Goal: Task Accomplishment & Management: Manage account settings

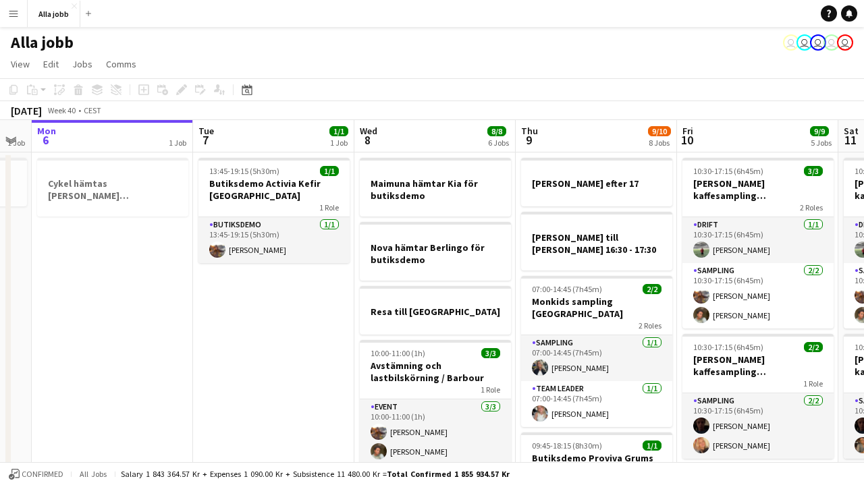
click at [397, 140] on app-board-header-date "Wed 8 8/8 6 Jobs" at bounding box center [434, 136] width 161 height 32
click at [381, 143] on app-board-header-date "Wed 8 8/8 6 Jobs" at bounding box center [434, 136] width 161 height 32
click at [391, 111] on div "[DATE] Week 40 • CEST" at bounding box center [432, 110] width 864 height 19
click at [383, 123] on app-board-header-date "Wed 8 8/8 6 Jobs" at bounding box center [434, 136] width 161 height 32
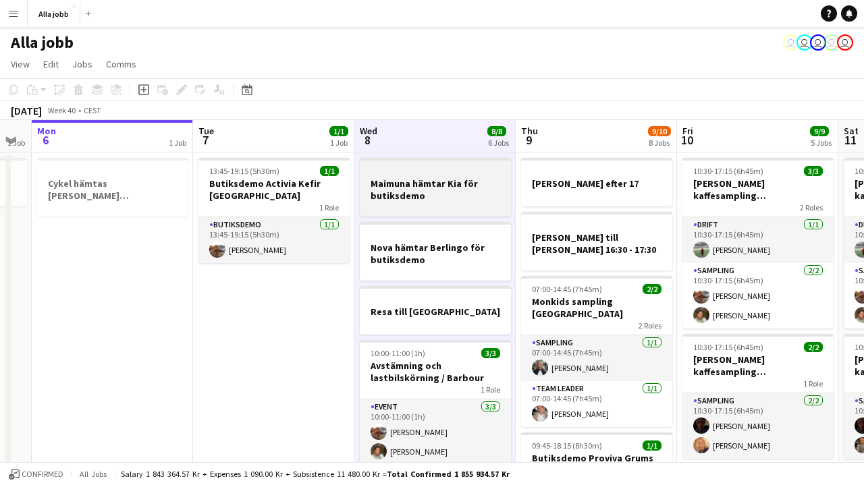
click at [425, 205] on div at bounding box center [435, 207] width 151 height 11
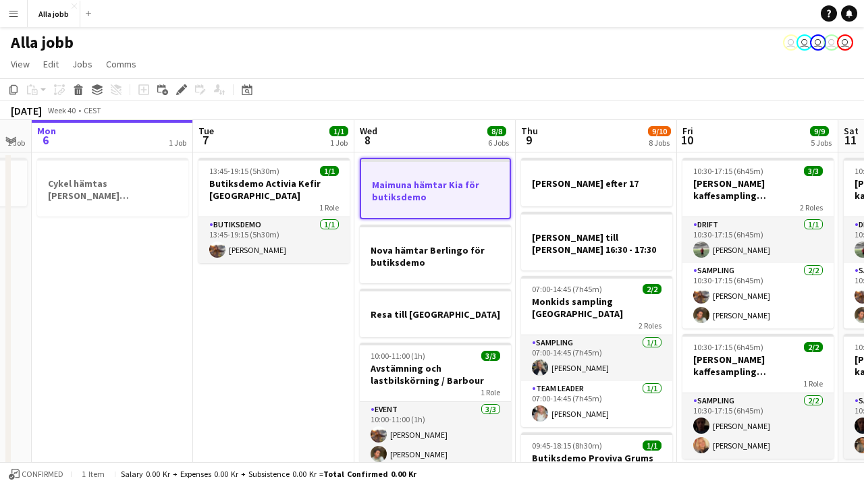
click at [429, 138] on app-board-header-date "Wed 8 8/8 6 Jobs" at bounding box center [434, 136] width 161 height 32
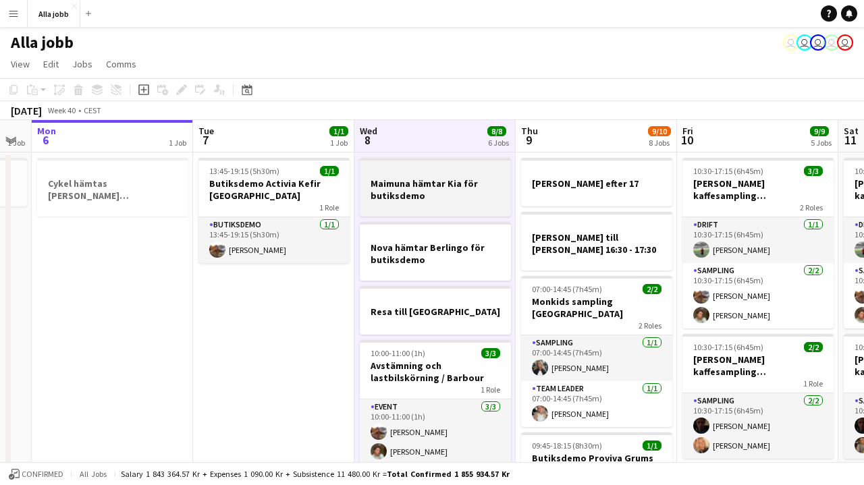
click at [423, 191] on h3 "Maimuna hämtar Kia för butiksdemo" at bounding box center [435, 190] width 151 height 24
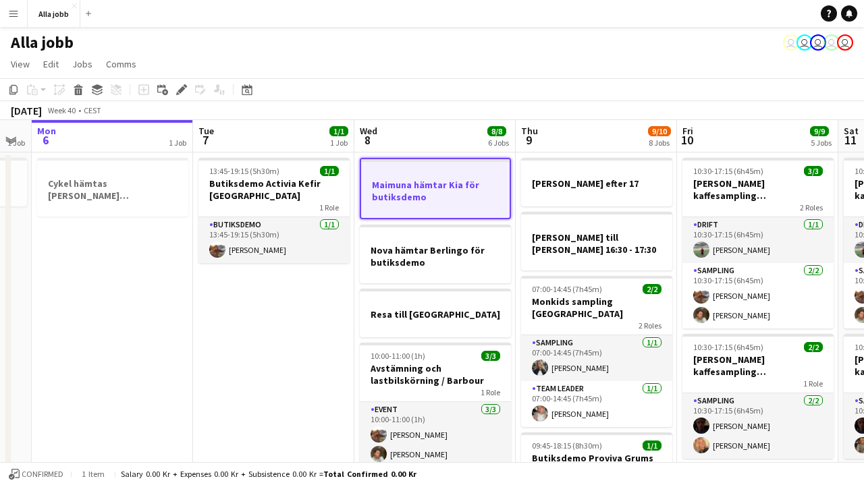
click at [420, 139] on app-board-header-date "Wed 8 8/8 6 Jobs" at bounding box center [434, 136] width 161 height 32
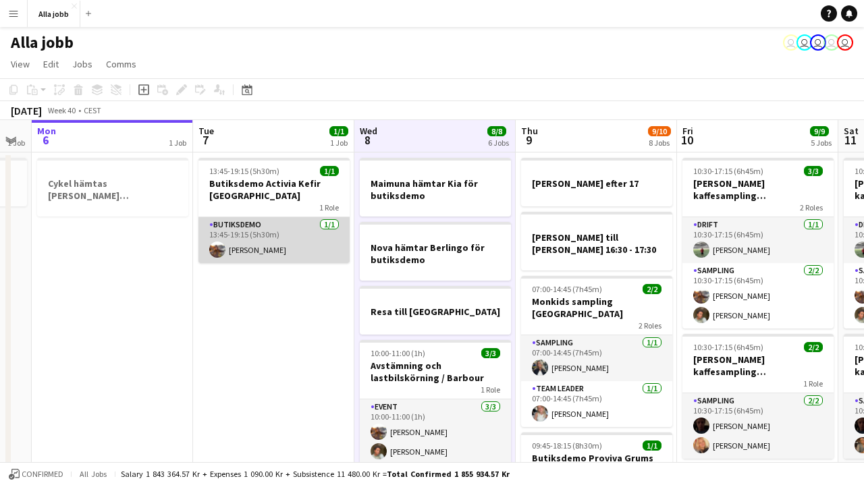
click at [271, 239] on app-card-role "Butiksdemo [DATE] 13:45-19:15 (5h30m) [PERSON_NAME]" at bounding box center [273, 240] width 151 height 46
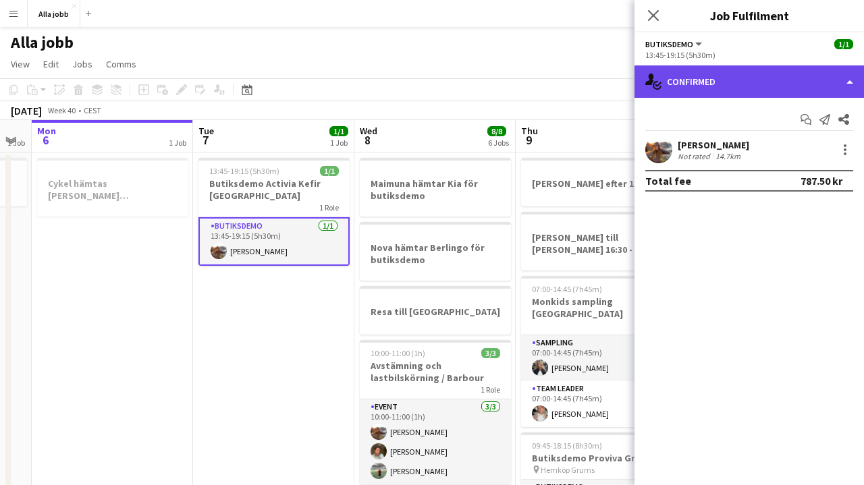
click at [709, 90] on div "single-neutral-actions-check-2 Confirmed" at bounding box center [748, 81] width 229 height 32
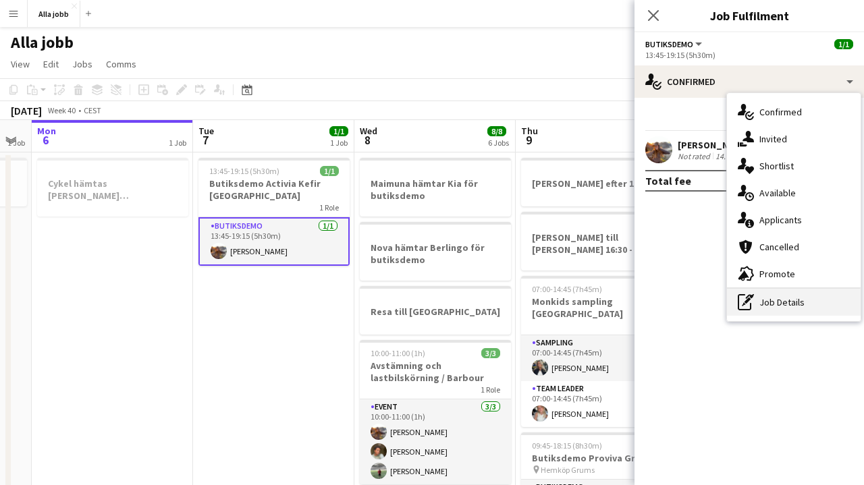
click at [765, 298] on div "pen-write Job Details" at bounding box center [794, 302] width 134 height 27
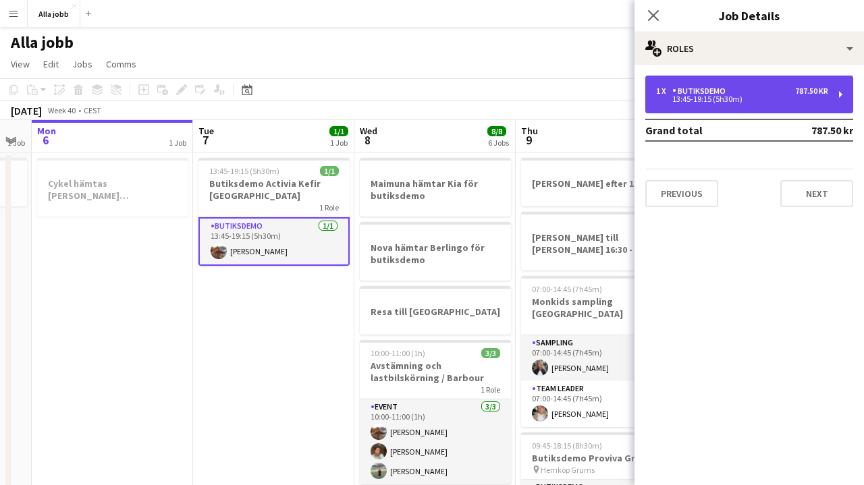
click at [734, 107] on div "1 x Butiksdemo 787.50 kr 13:45-19:15 (5h30m)" at bounding box center [749, 95] width 208 height 38
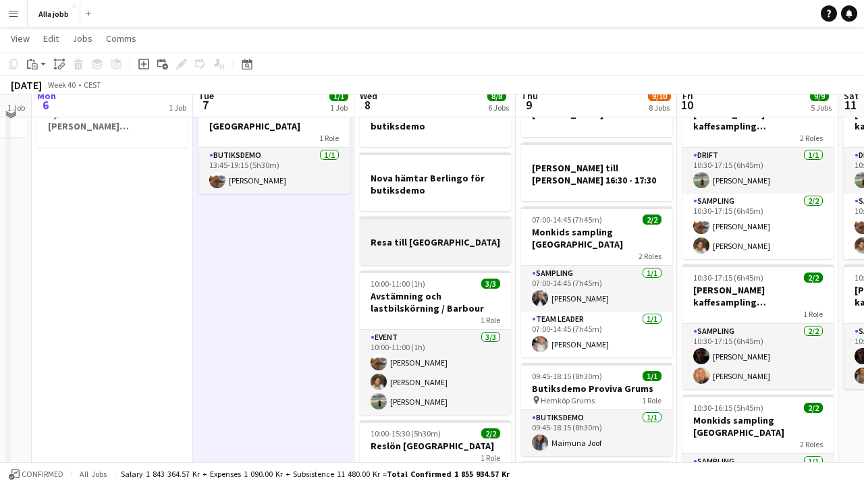
scroll to position [73, 0]
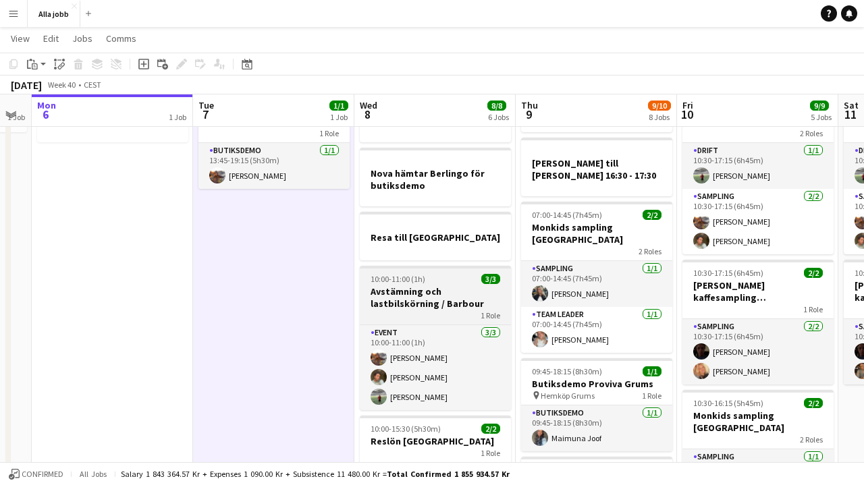
click at [419, 324] on app-job-card "10:00-11:00 (1h) 3/3 Avstämning och lastbilskörning / [PERSON_NAME] 1 Role Even…" at bounding box center [435, 338] width 151 height 144
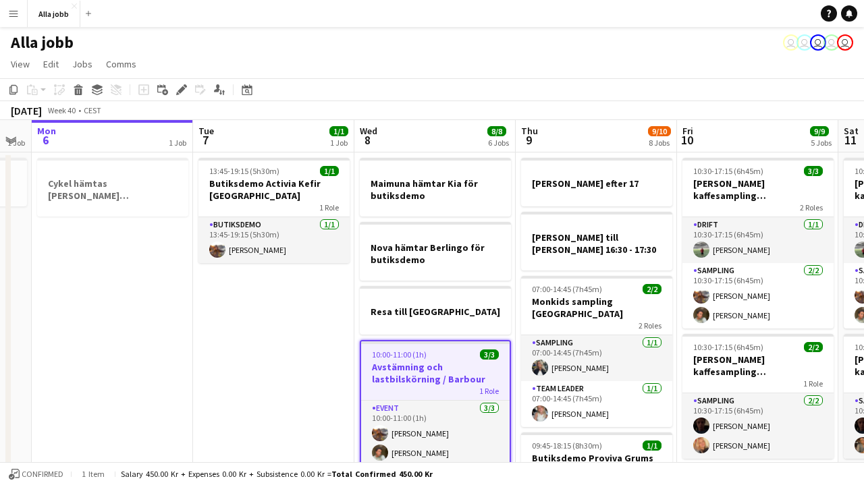
scroll to position [0, 0]
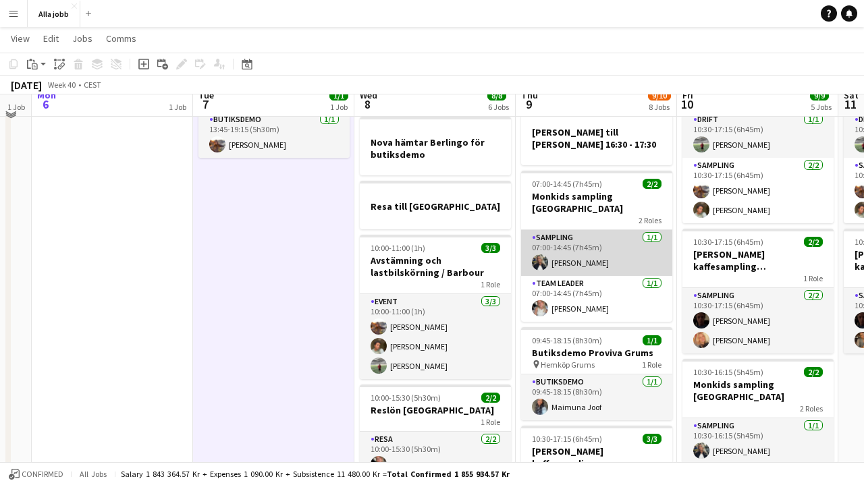
scroll to position [110, 0]
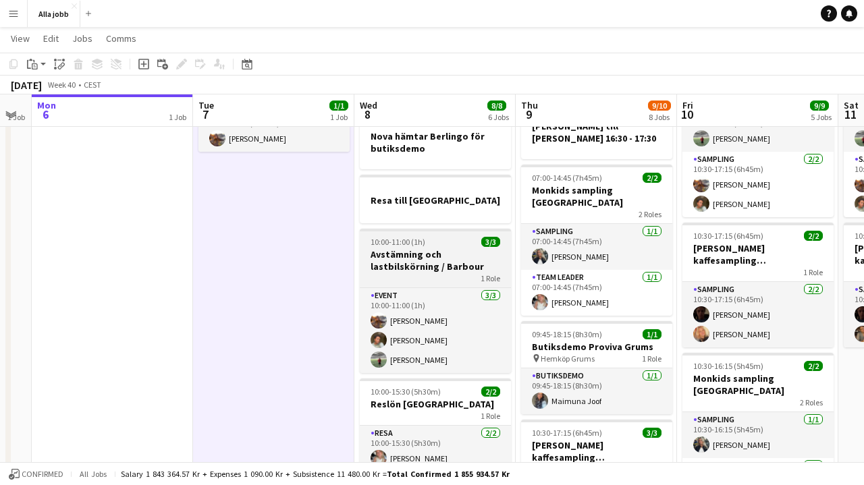
click at [416, 271] on h3 "Avstämning och lastbilskörning / Barbour" at bounding box center [435, 260] width 151 height 24
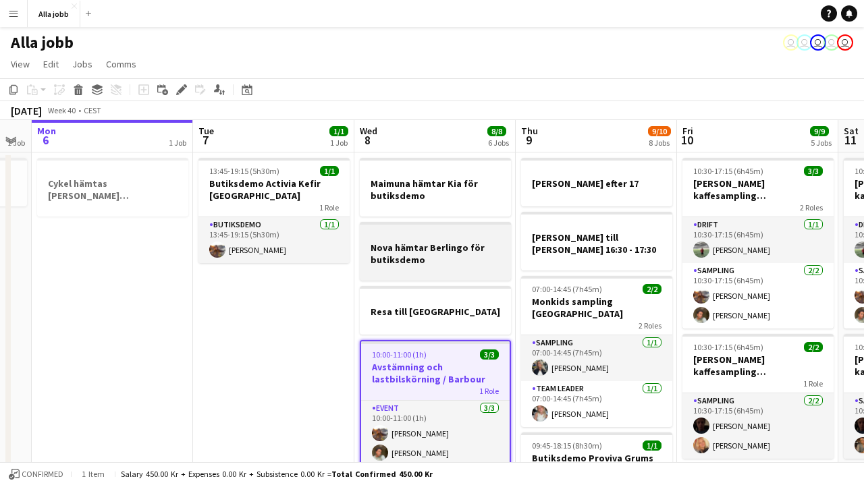
scroll to position [0, 0]
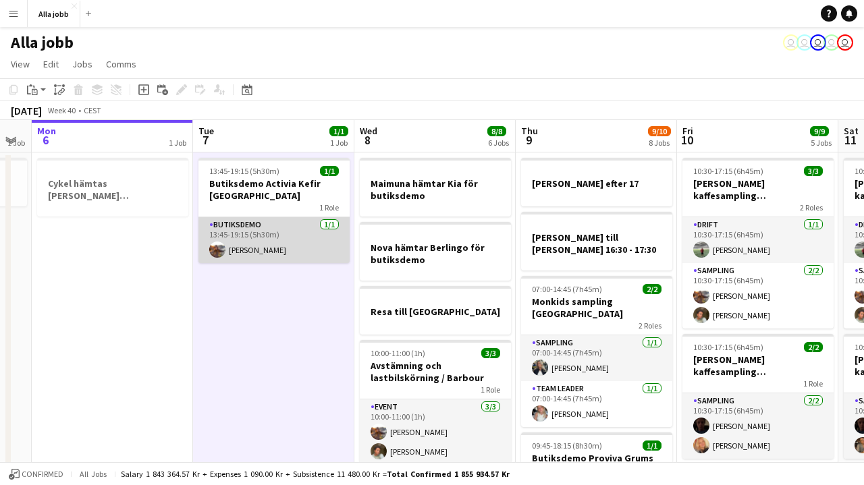
click at [236, 240] on app-card-role "Butiksdemo [DATE] 13:45-19:15 (5h30m) [PERSON_NAME]" at bounding box center [273, 240] width 151 height 46
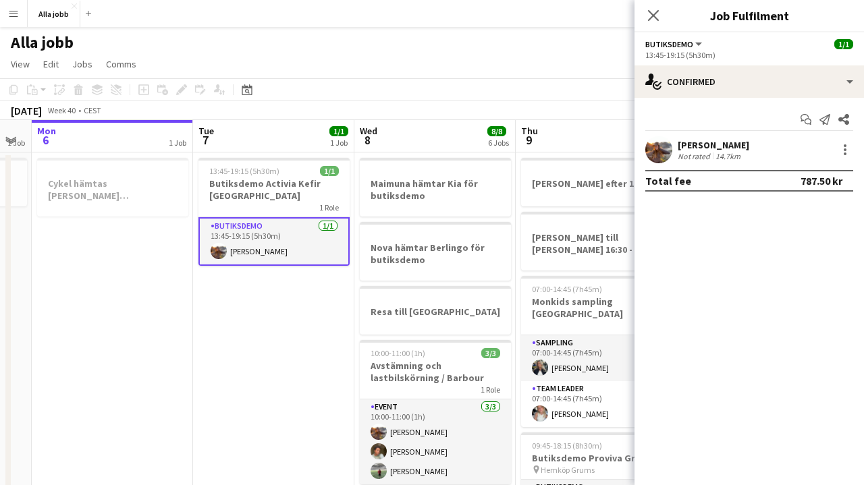
click at [673, 148] on div "[PERSON_NAME] Not rated 14.7km" at bounding box center [748, 149] width 229 height 27
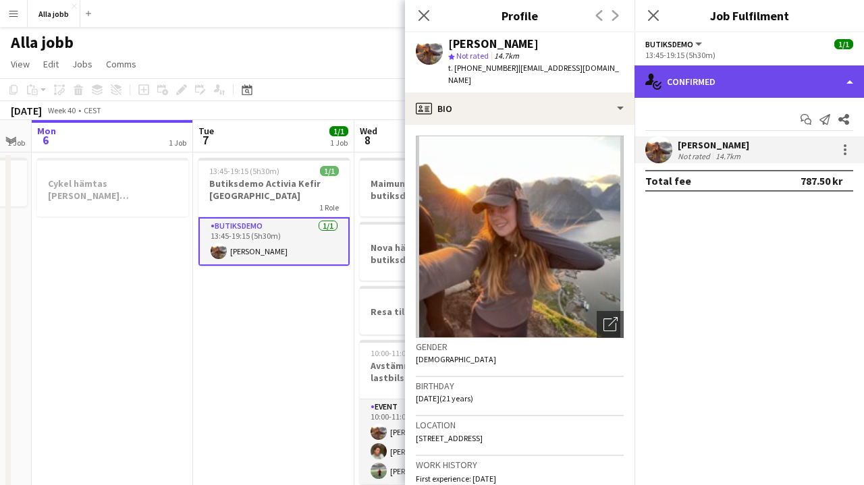
click at [638, 91] on div "single-neutral-actions-check-2 Confirmed" at bounding box center [748, 81] width 229 height 32
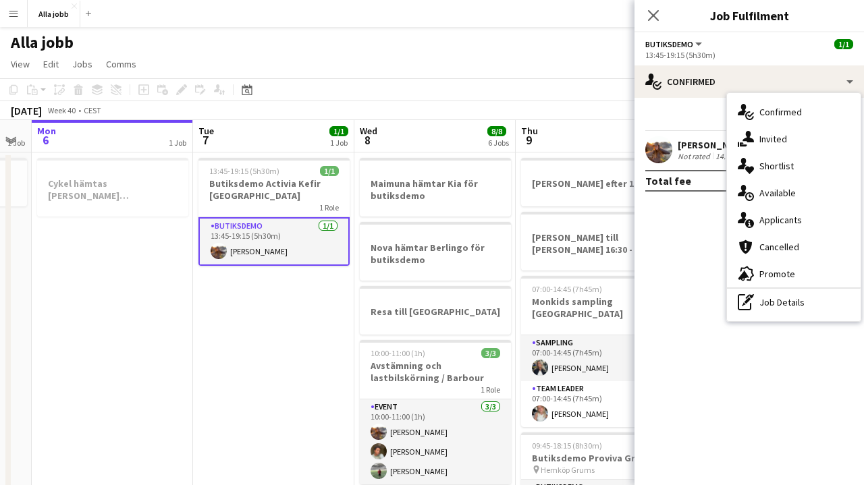
click at [656, 157] on app-user-avatar at bounding box center [658, 149] width 27 height 27
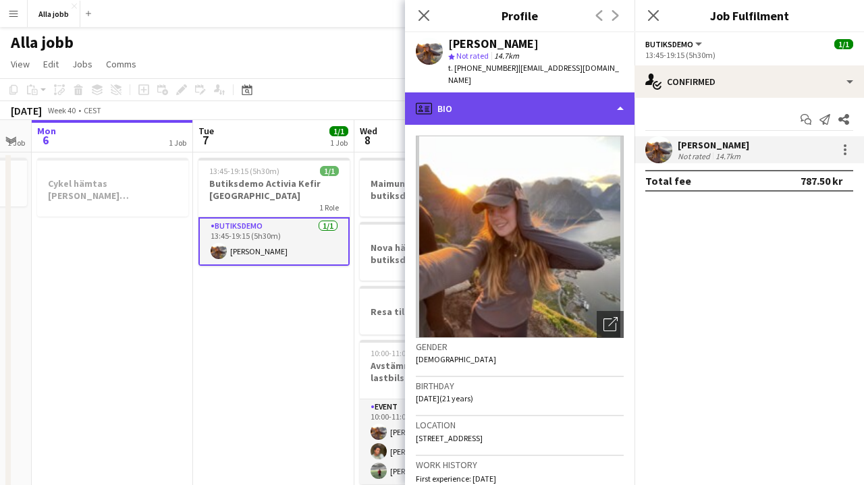
click at [590, 105] on div "profile Bio" at bounding box center [519, 108] width 229 height 32
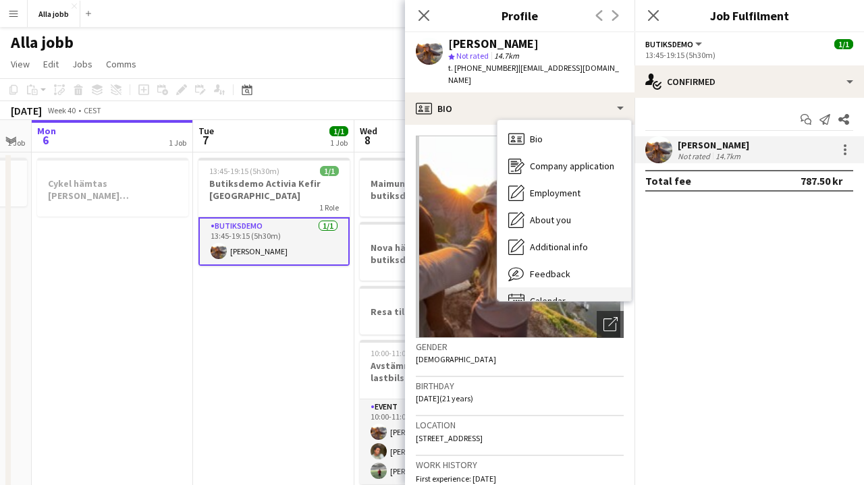
click at [546, 288] on div "Calendar Calendar" at bounding box center [564, 301] width 134 height 27
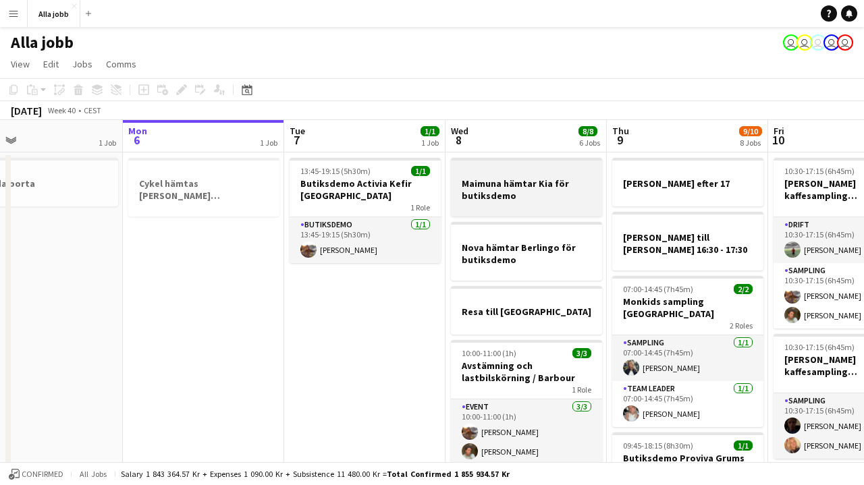
scroll to position [0, 360]
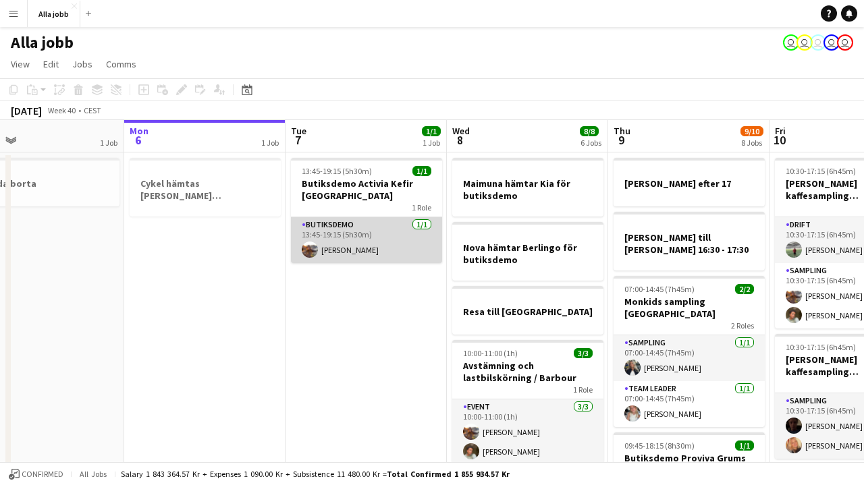
click at [356, 250] on app-card-role "Butiksdemo [DATE] 13:45-19:15 (5h30m) [PERSON_NAME]" at bounding box center [366, 240] width 151 height 46
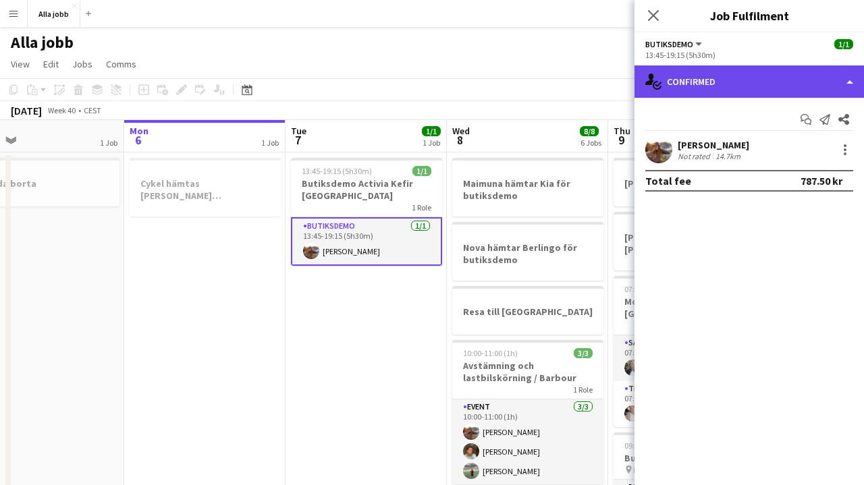
click at [736, 70] on div "single-neutral-actions-check-2 Confirmed" at bounding box center [748, 81] width 229 height 32
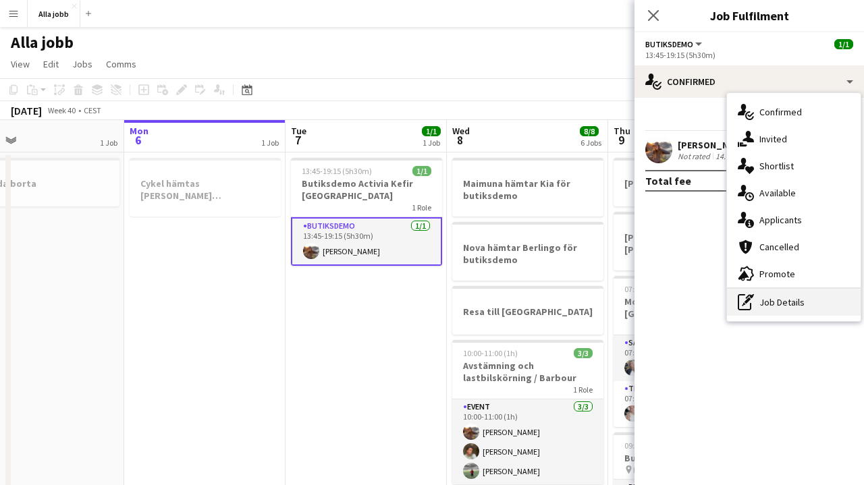
click at [767, 309] on div "pen-write Job Details" at bounding box center [794, 302] width 134 height 27
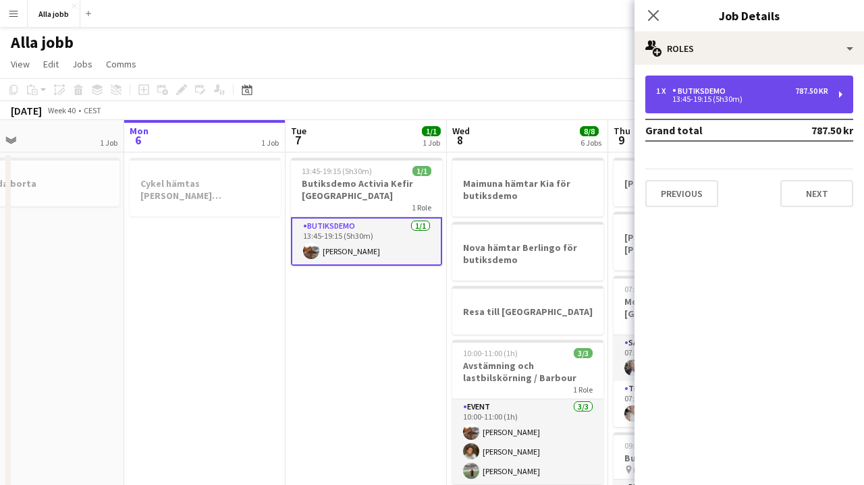
click at [762, 82] on div "1 x Butiksdemo 787.50 kr 13:45-19:15 (5h30m)" at bounding box center [749, 95] width 208 height 38
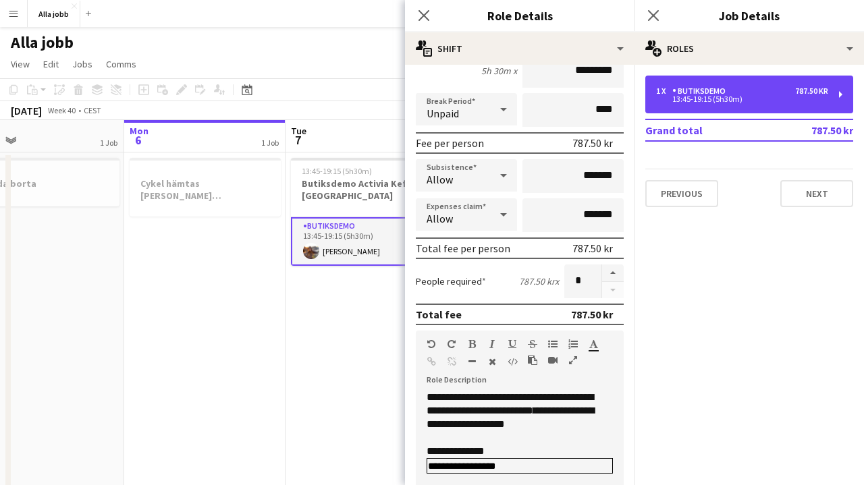
scroll to position [149, 0]
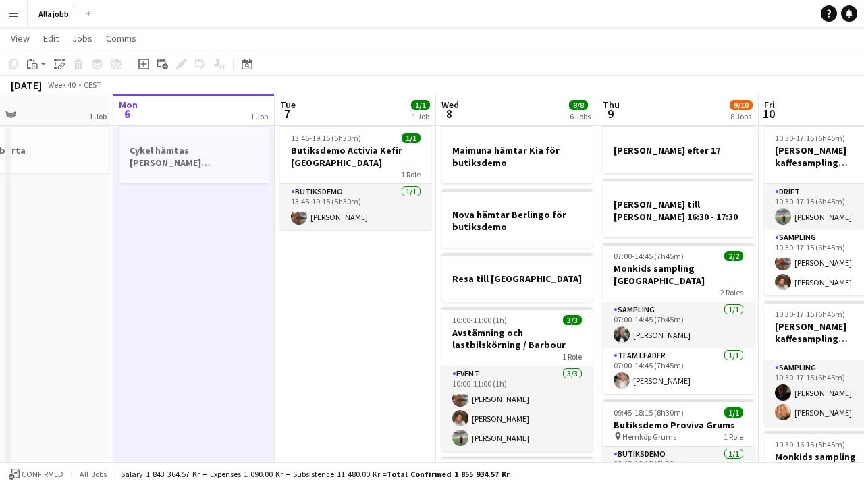
scroll to position [9, 0]
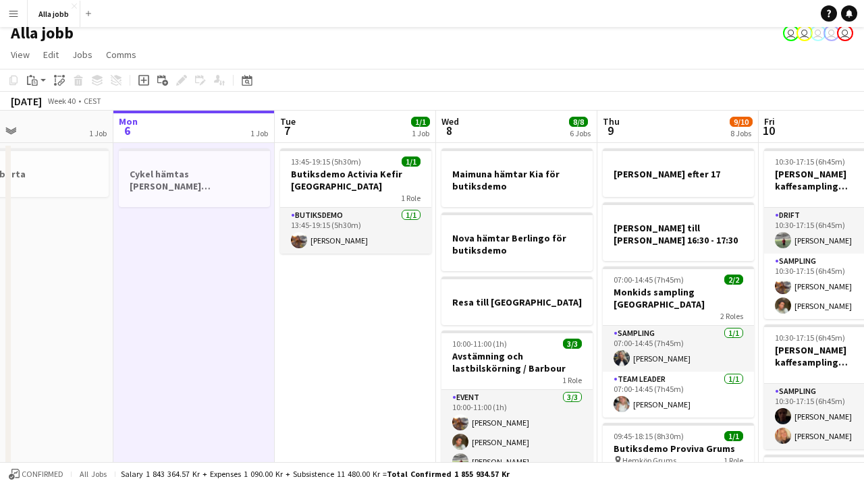
click at [549, 50] on app-page-menu "View Day view expanded Day view collapsed Month view Date picker Jump to [DATE]…" at bounding box center [432, 56] width 864 height 26
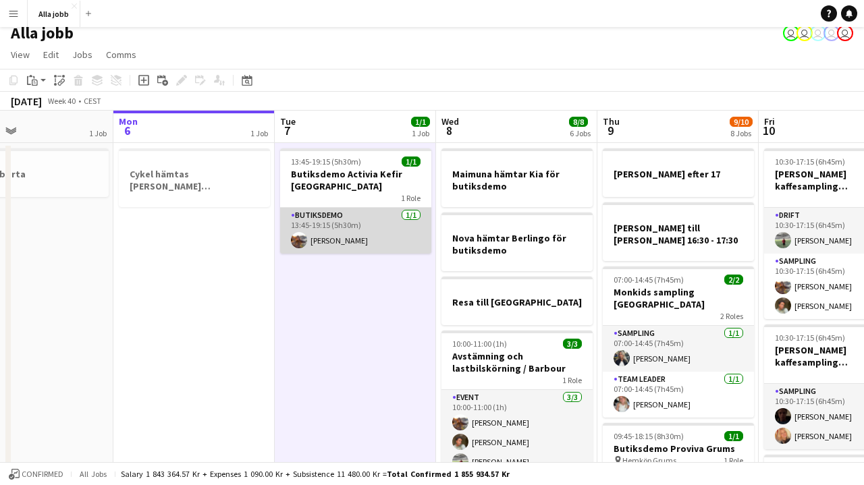
click at [354, 240] on app-card-role "Butiksdemo [DATE] 13:45-19:15 (5h30m) [PERSON_NAME]" at bounding box center [355, 231] width 151 height 46
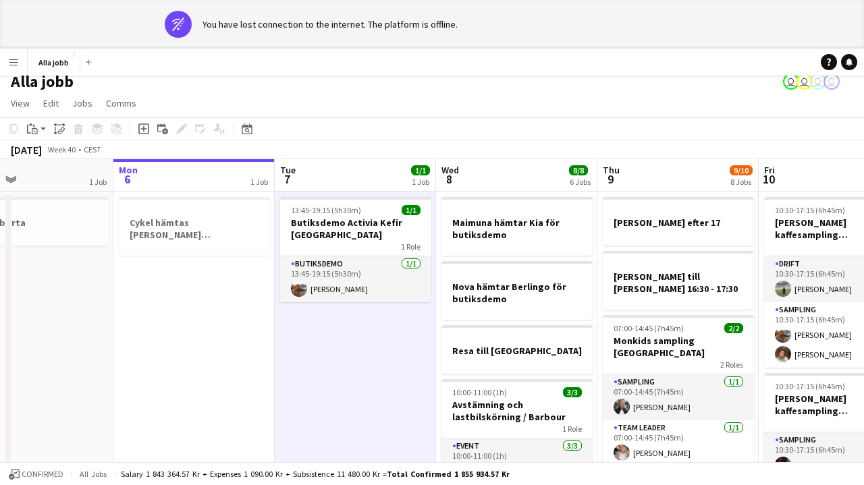
scroll to position [0, 0]
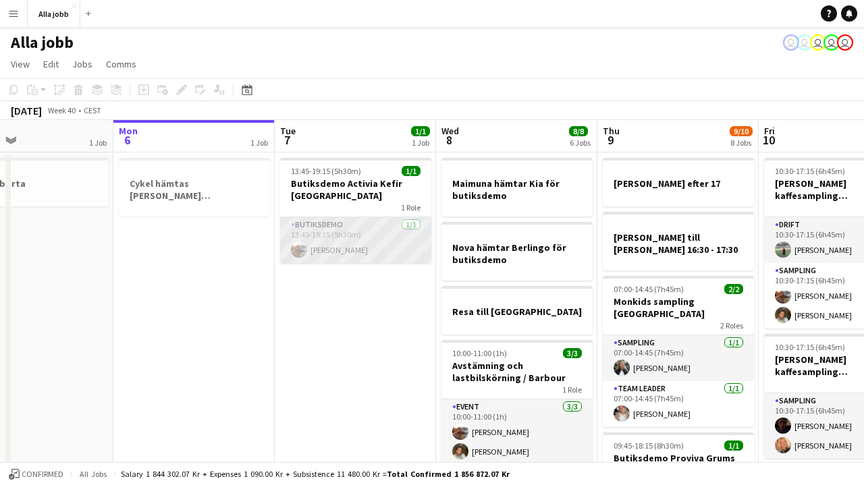
click at [367, 254] on app-card-role "Butiksdemo [DATE] 13:45-19:15 (5h30m) [PERSON_NAME]" at bounding box center [355, 240] width 151 height 46
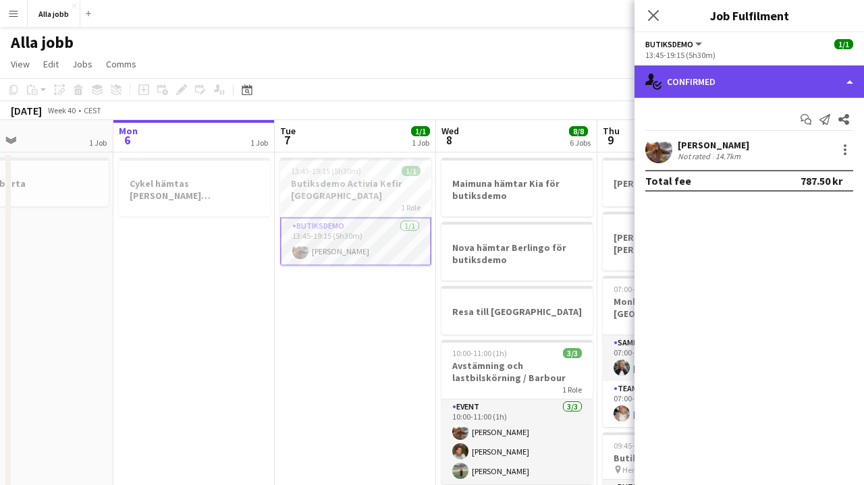
click at [754, 71] on div "single-neutral-actions-check-2 Confirmed" at bounding box center [748, 81] width 229 height 32
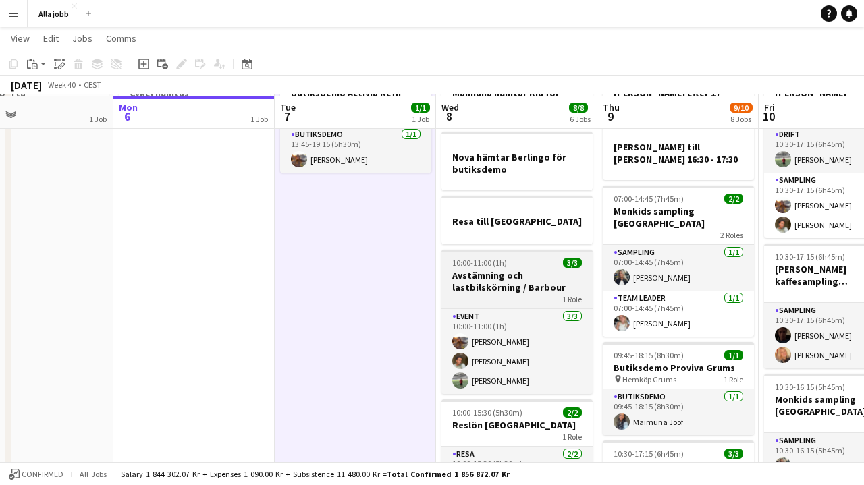
scroll to position [91, 0]
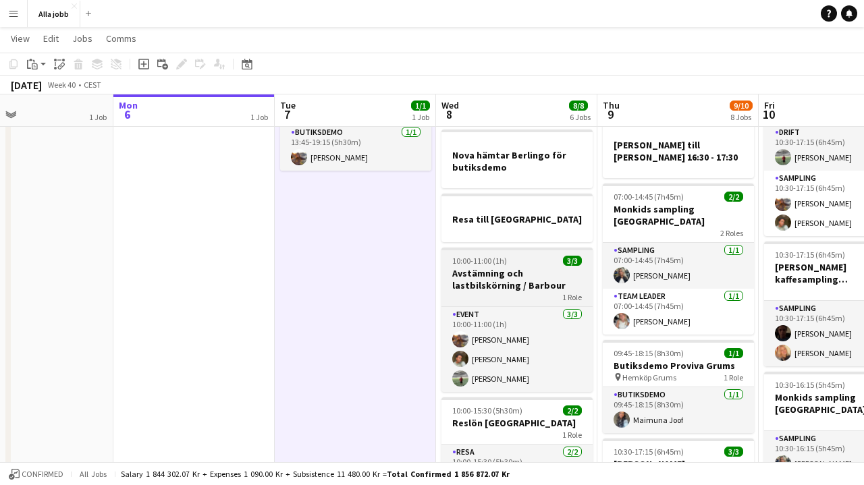
click at [515, 254] on app-job-card "10:00-11:00 (1h) 3/3 Avstämning och lastbilskörning / [PERSON_NAME] 1 Role Even…" at bounding box center [516, 320] width 151 height 144
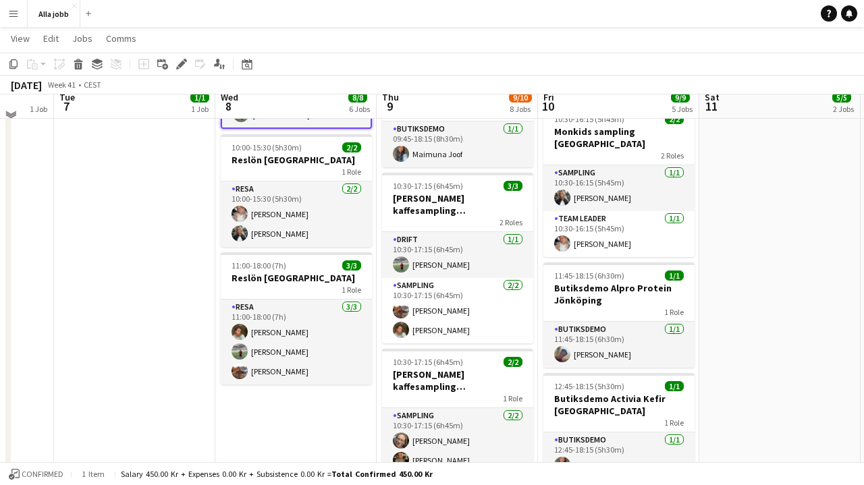
scroll to position [348, 0]
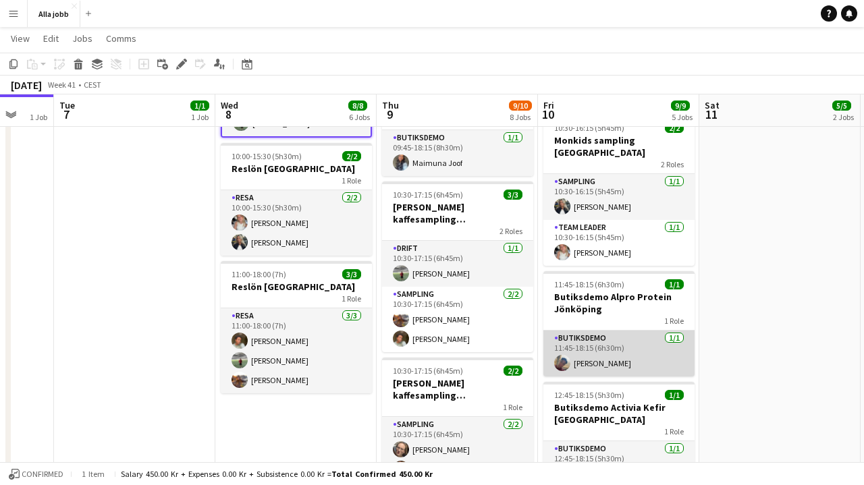
click at [596, 348] on app-card-role "Butiksdemo [DATE] 11:45-18:15 (6h30m) [PERSON_NAME]" at bounding box center [618, 354] width 151 height 46
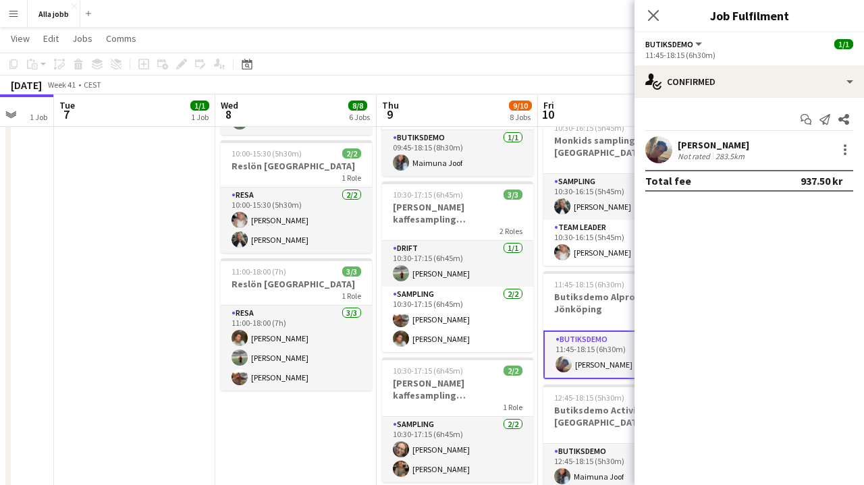
click at [595, 90] on div "[DATE] Week 41 • CEST" at bounding box center [432, 85] width 864 height 19
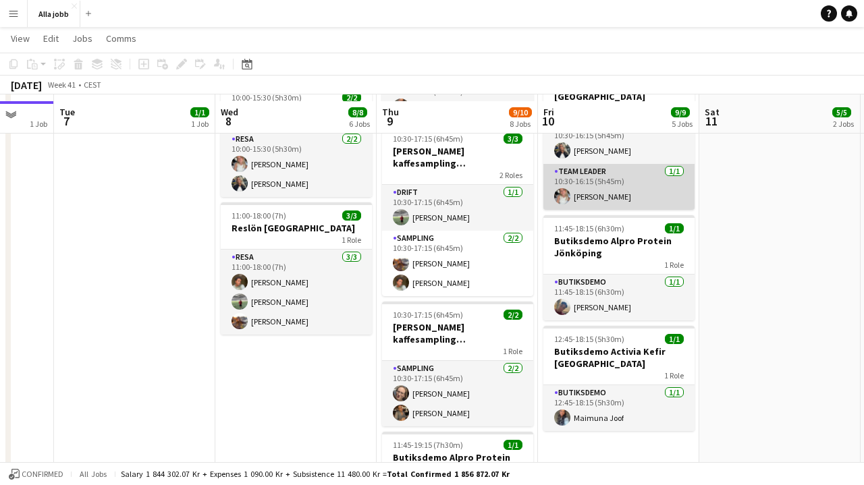
scroll to position [412, 0]
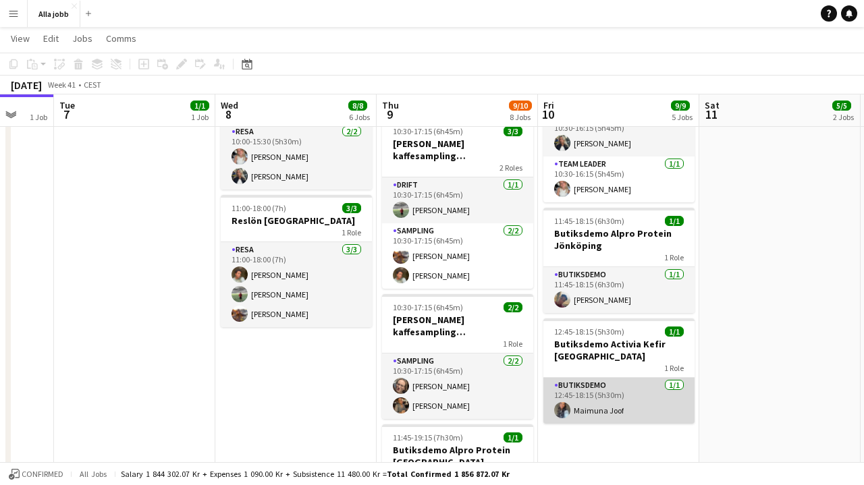
click at [608, 386] on app-card-role "Butiksdemo [DATE] 12:45-18:15 (5h30m) [PERSON_NAME]" at bounding box center [618, 401] width 151 height 46
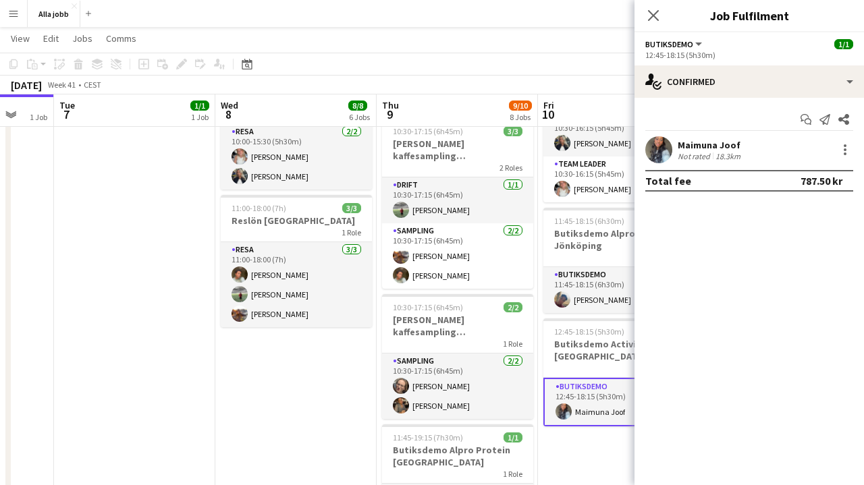
click at [576, 67] on app-toolbar "Copy Paste Paste Command V Paste with crew Command Shift V Paste linked Job [GE…" at bounding box center [432, 64] width 864 height 23
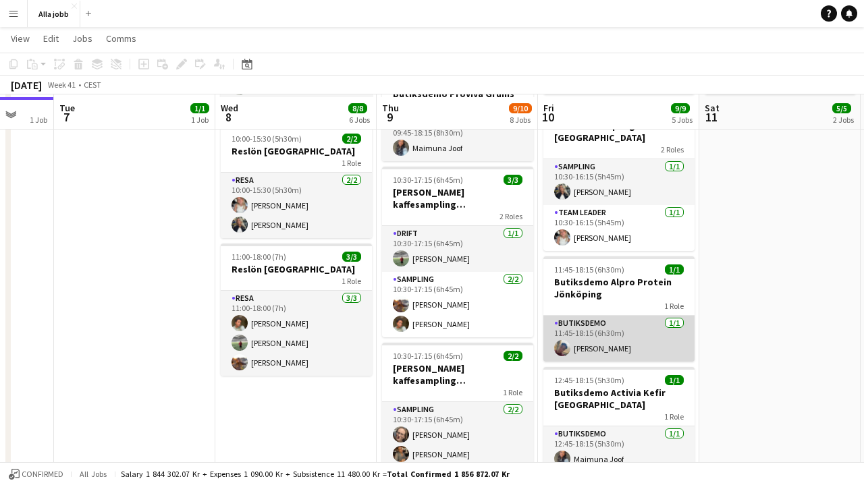
scroll to position [364, 0]
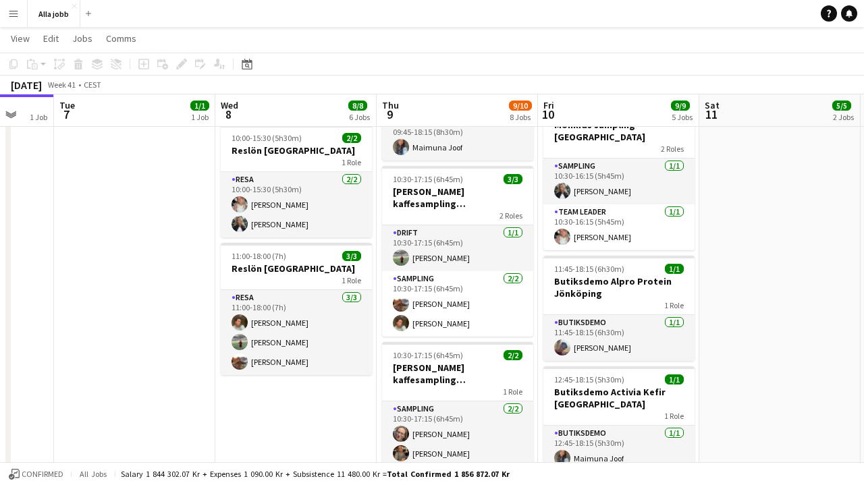
click at [738, 266] on app-date-cell "10:30-17:15 (6h45m) 3/3 [PERSON_NAME] kaffesampling Köpenhamn 2 Roles Drift [DA…" at bounding box center [779, 260] width 161 height 947
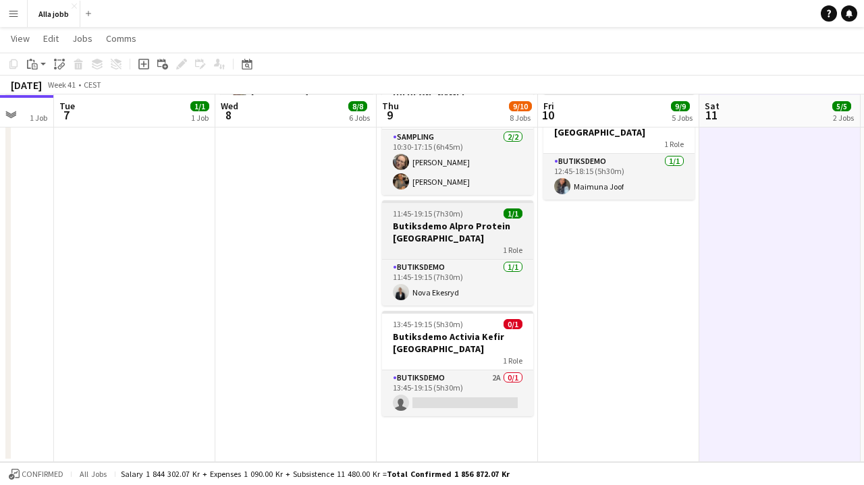
scroll to position [636, 0]
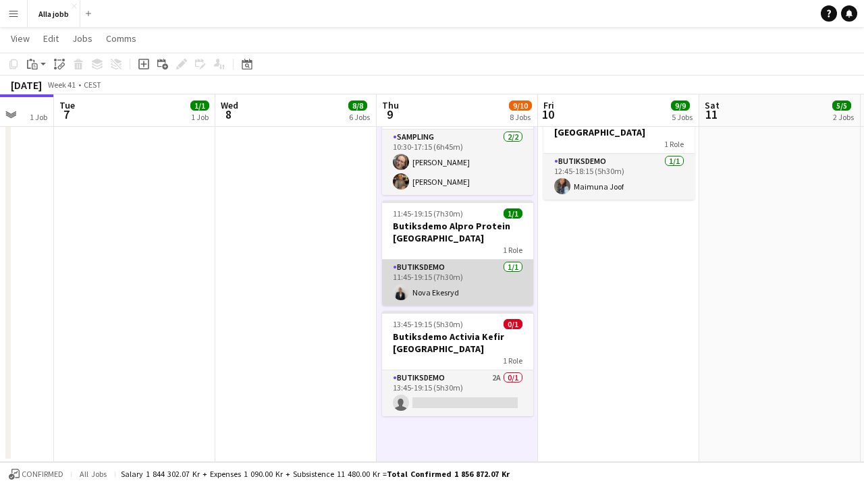
click at [456, 283] on app-card-role "Butiksdemo [DATE] 11:45-19:15 (7h30m) Nova Ekesryd" at bounding box center [457, 283] width 151 height 46
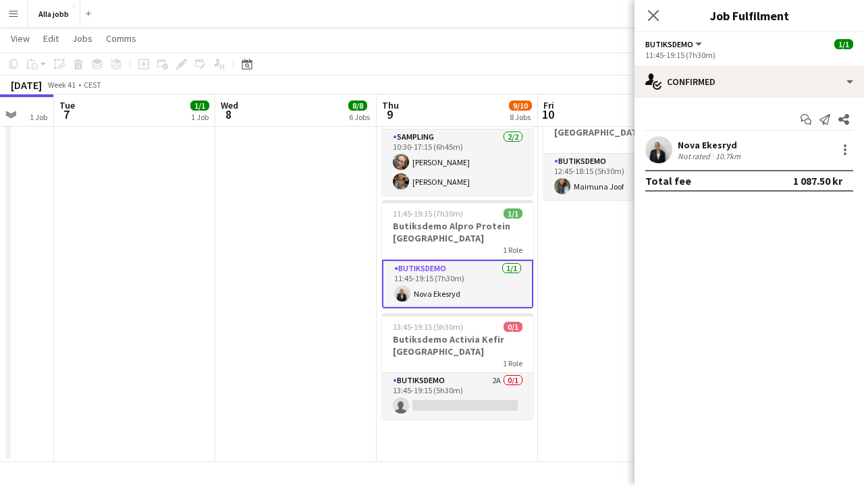
click at [640, 271] on mat-expansion-panel "check Confirmed Start chat Send notification Share [GEOGRAPHIC_DATA] Not rated …" at bounding box center [748, 291] width 229 height 387
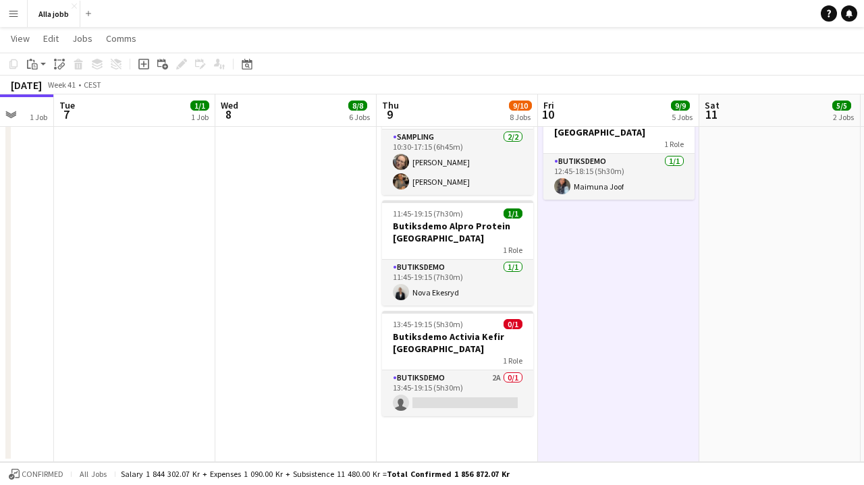
scroll to position [633, 0]
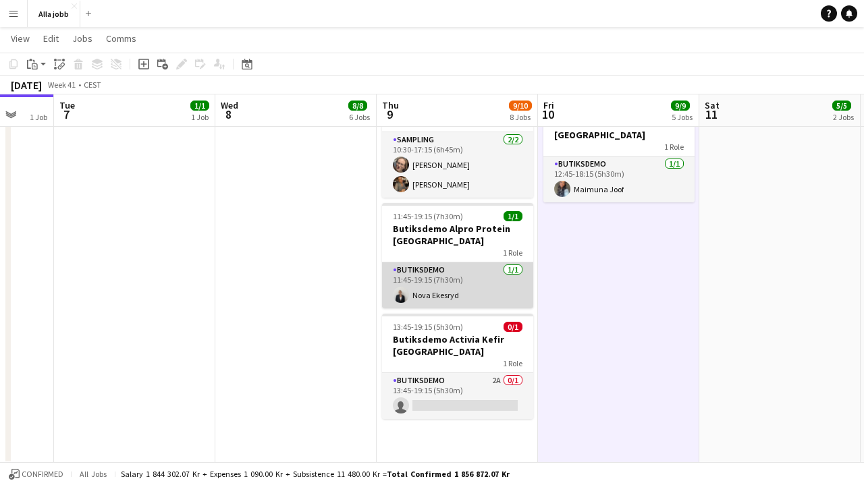
click at [447, 265] on app-card-role "Butiksdemo [DATE] 11:45-19:15 (7h30m) Nova Ekesryd" at bounding box center [457, 286] width 151 height 46
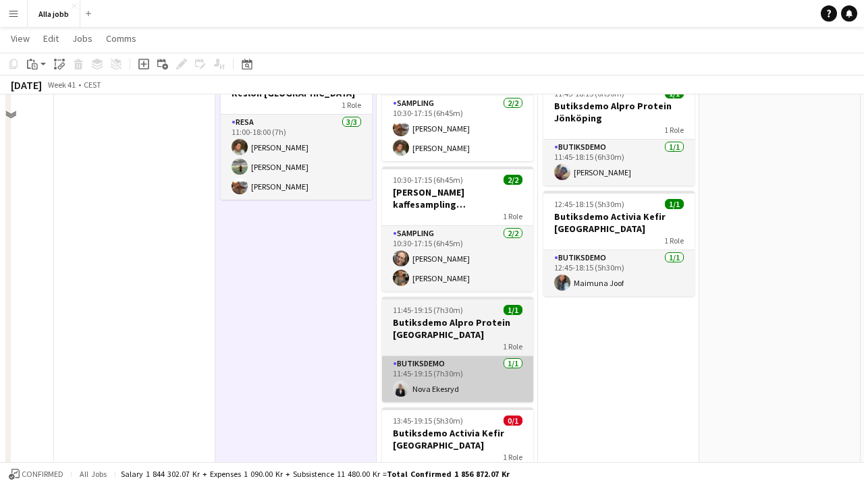
scroll to position [626, 0]
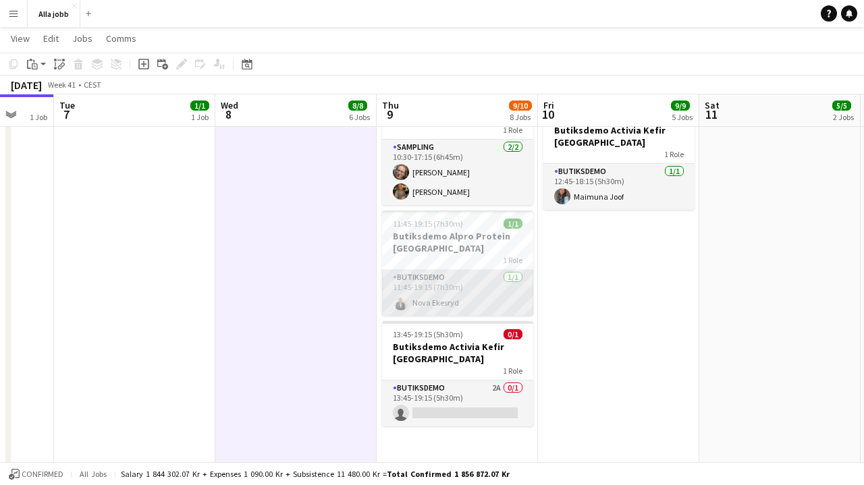
click at [422, 293] on app-card-role "Butiksdemo [DATE] 11:45-19:15 (7h30m) Nova Ekesryd" at bounding box center [457, 293] width 151 height 46
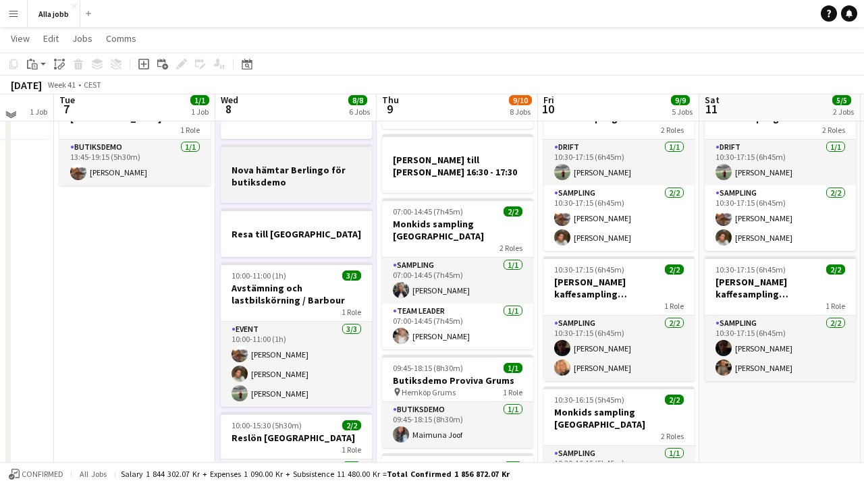
scroll to position [54, 0]
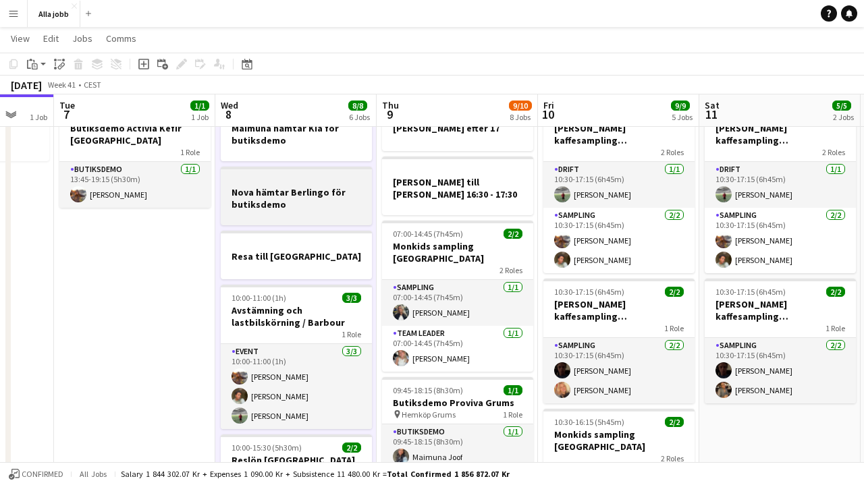
click at [268, 205] on h3 "Nova hämtar Berlingo för butiksdemo" at bounding box center [296, 198] width 151 height 24
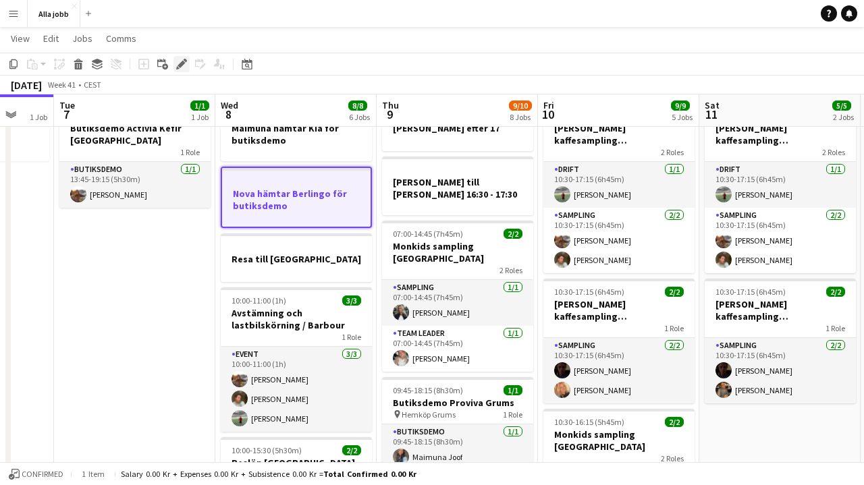
click at [183, 67] on icon "Edit" at bounding box center [181, 64] width 11 height 11
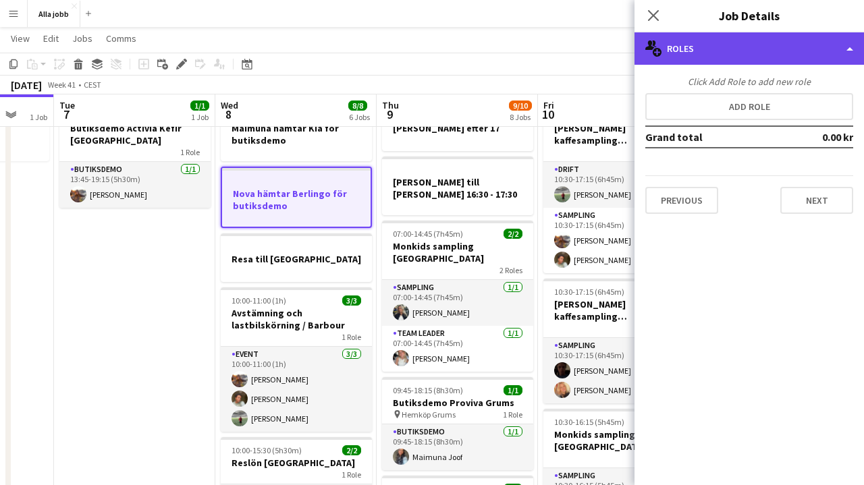
click at [716, 63] on div "multiple-users-add Roles" at bounding box center [748, 48] width 229 height 32
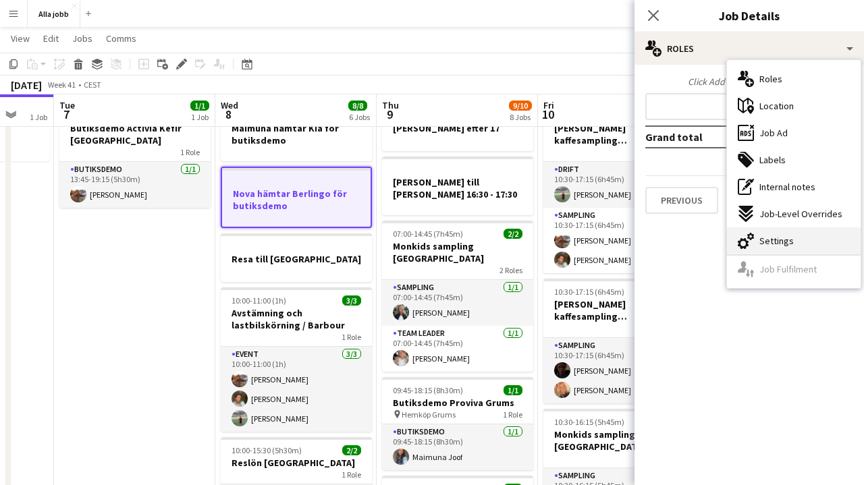
click at [746, 236] on icon "cog-double-3" at bounding box center [746, 241] width 16 height 16
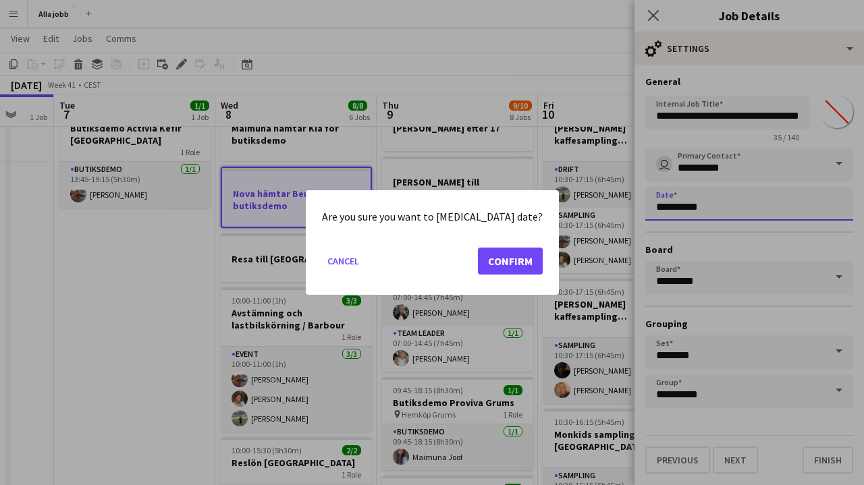
click at [516, 260] on button "Confirm" at bounding box center [510, 261] width 65 height 27
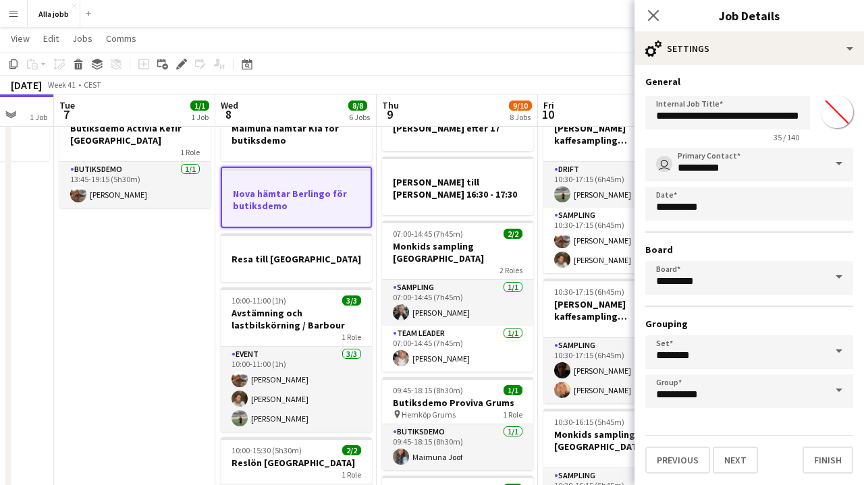
scroll to position [54, 0]
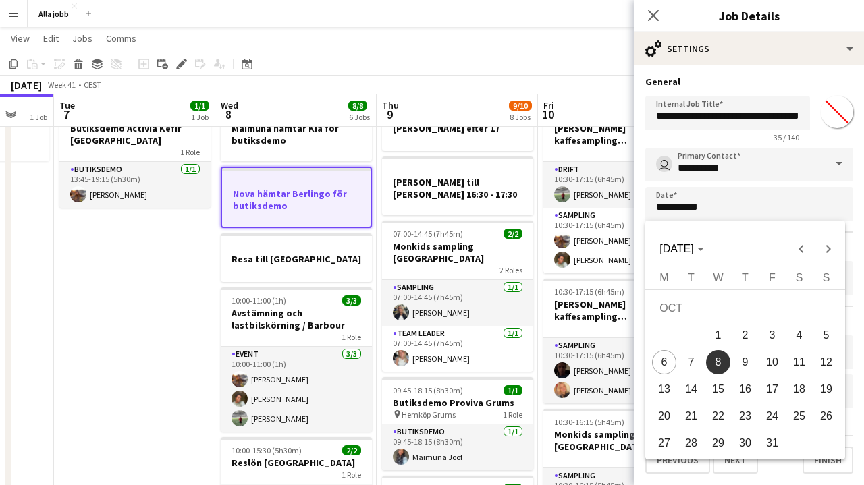
click at [742, 362] on span "9" at bounding box center [745, 362] width 24 height 24
type input "**********"
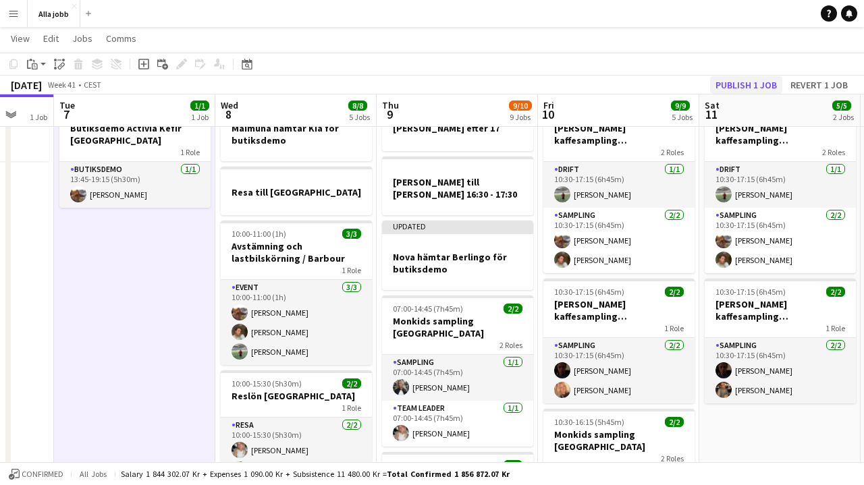
click at [740, 82] on button "Publish 1 job" at bounding box center [746, 85] width 72 height 18
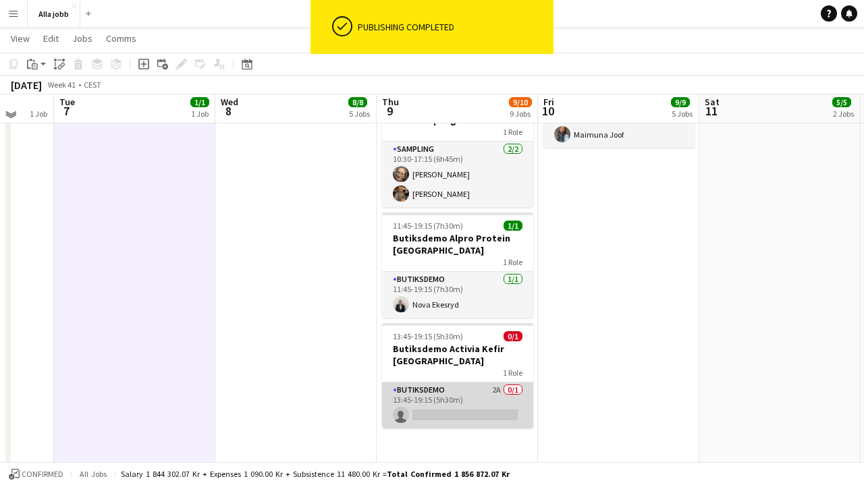
scroll to position [684, 0]
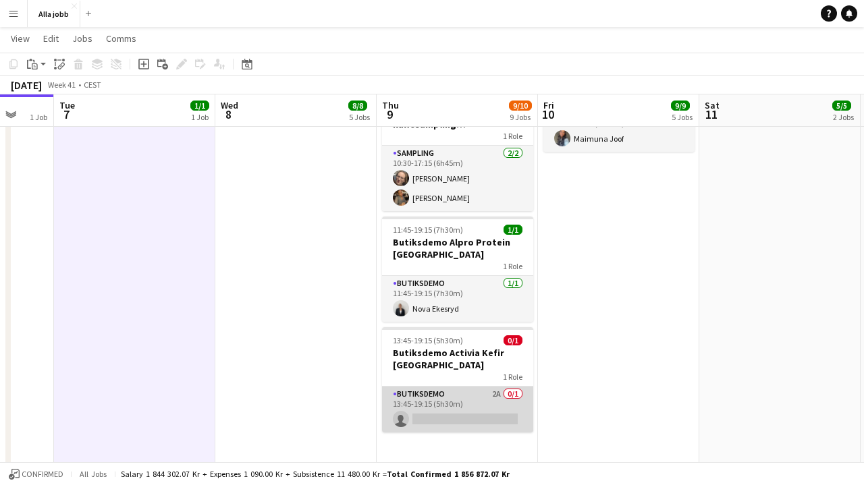
click at [445, 393] on app-card-role "Butiksdemo 2A 0/1 13:45-19:15 (5h30m) single-neutral-actions" at bounding box center [457, 410] width 151 height 46
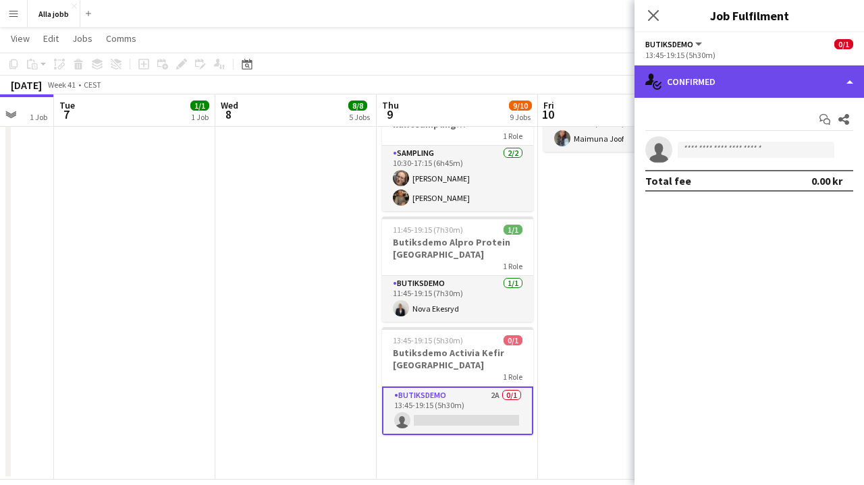
click at [703, 79] on div "single-neutral-actions-check-2 Confirmed" at bounding box center [748, 81] width 229 height 32
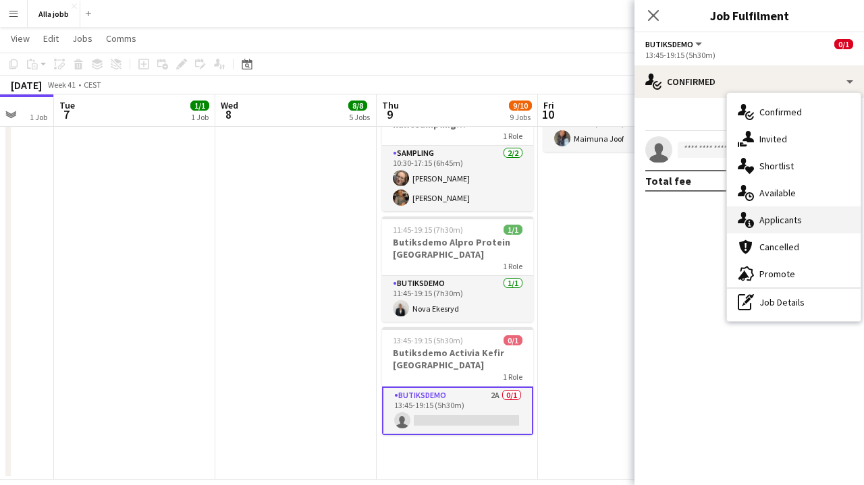
click at [751, 232] on div "single-neutral-actions-information Applicants" at bounding box center [794, 220] width 134 height 27
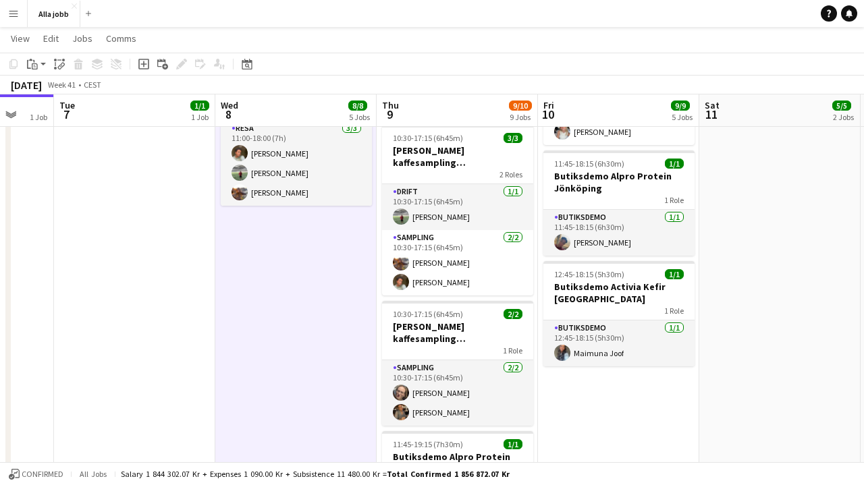
scroll to position [450, 0]
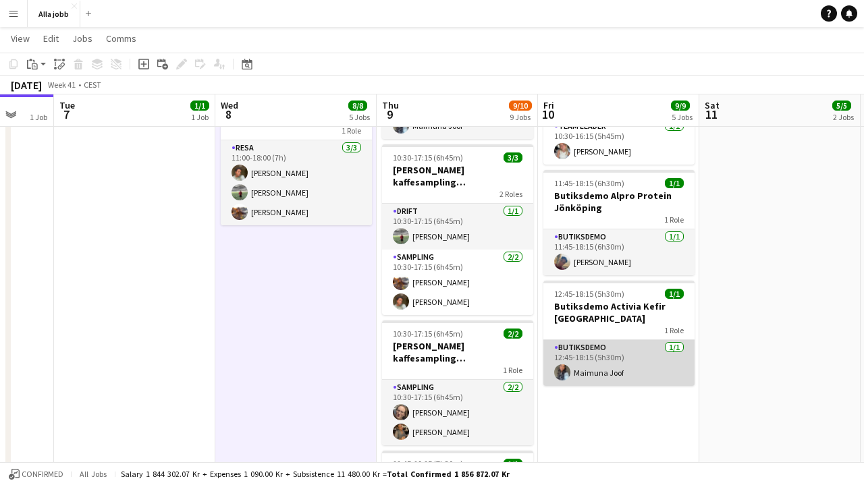
click at [638, 354] on app-card-role "Butiksdemo [DATE] 12:45-18:15 (5h30m) [PERSON_NAME]" at bounding box center [618, 363] width 151 height 46
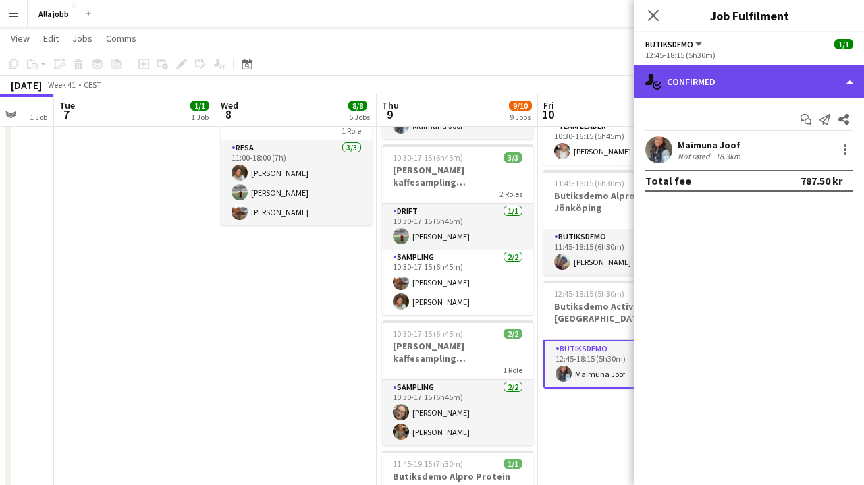
click at [705, 81] on div "single-neutral-actions-check-2 Confirmed" at bounding box center [748, 81] width 229 height 32
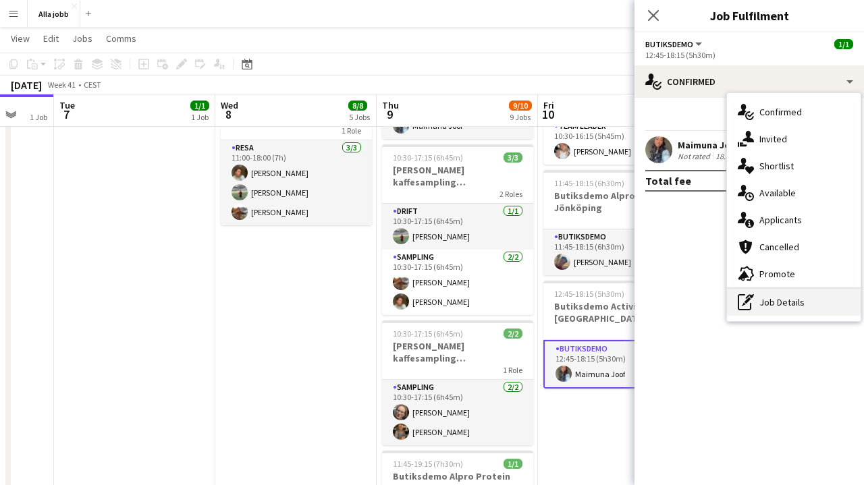
click at [758, 301] on div "pen-write Job Details" at bounding box center [794, 302] width 134 height 27
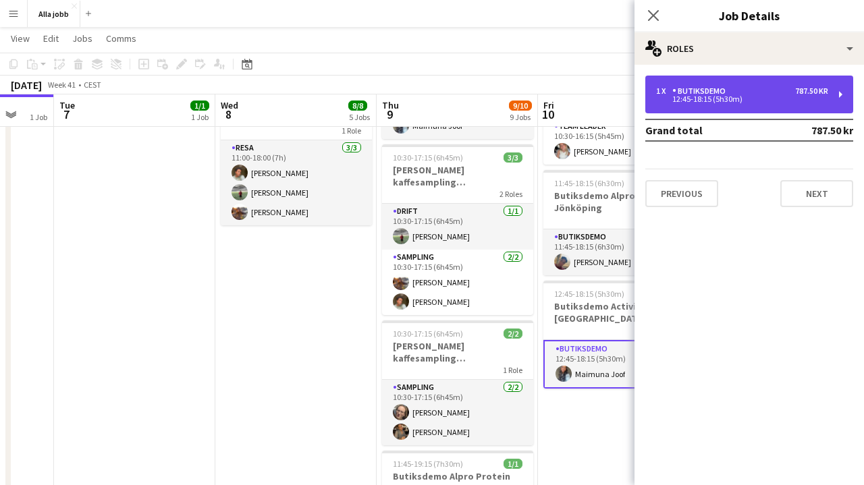
click at [734, 96] on div "12:45-18:15 (5h30m)" at bounding box center [742, 99] width 172 height 7
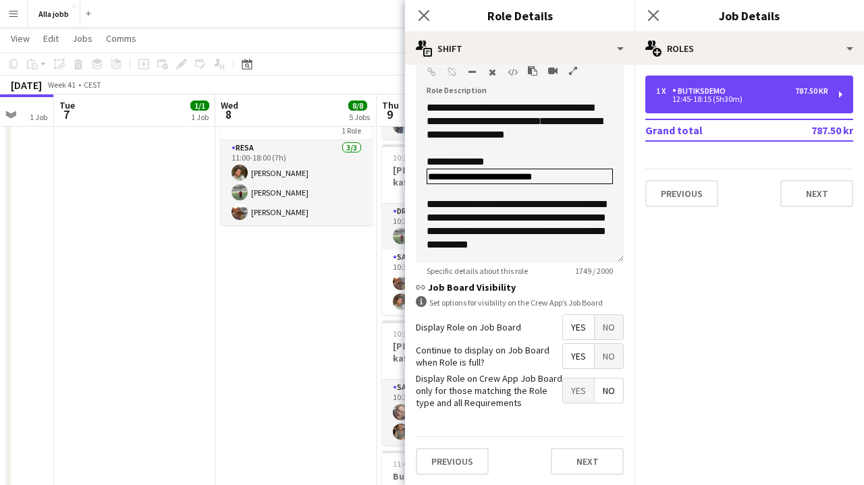
scroll to position [412, 0]
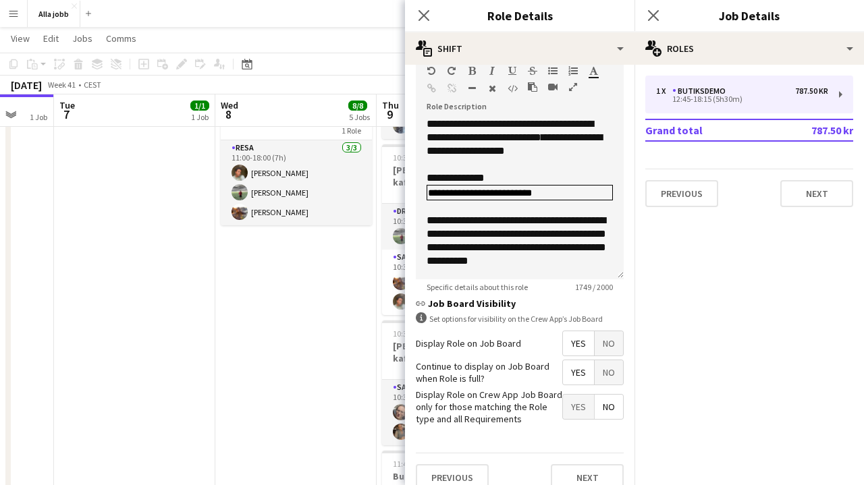
click at [290, 345] on app-date-cell "Maimuna hämtar Kia för butiksdemo Resa till [GEOGRAPHIC_DATA] 10:00-11:00 (1h) …" at bounding box center [295, 208] width 161 height 1012
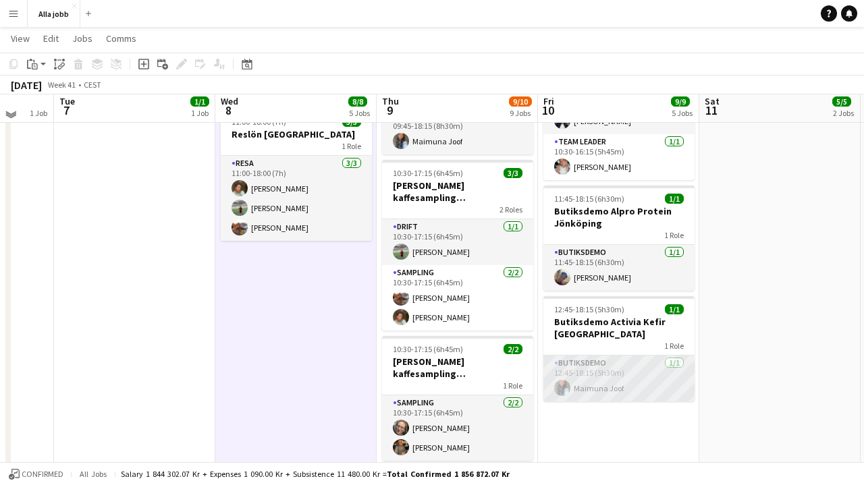
scroll to position [429, 0]
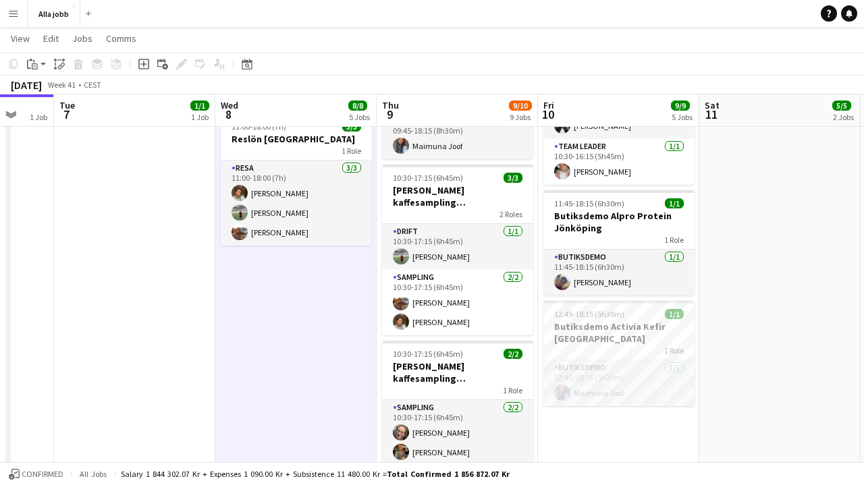
click at [769, 259] on app-date-cell "10:30-17:15 (6h45m) 3/3 [PERSON_NAME] kaffesampling Köpenhamn 2 Roles Drift [DA…" at bounding box center [779, 228] width 161 height 1012
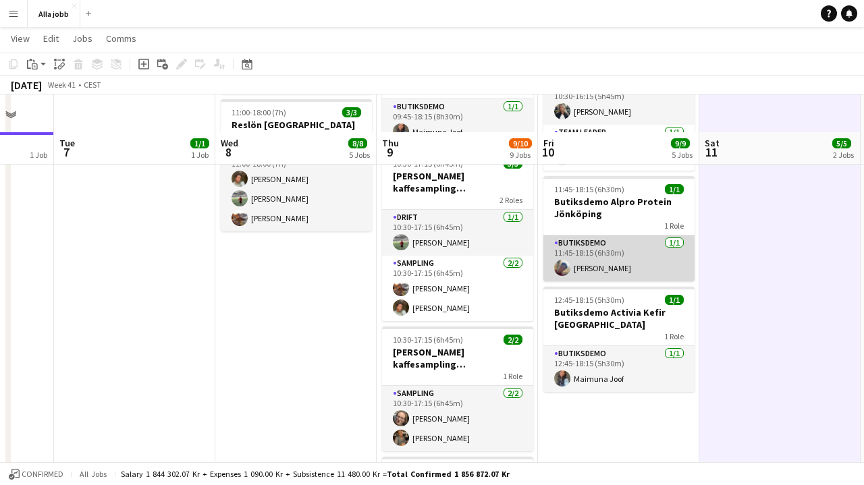
scroll to position [441, 0]
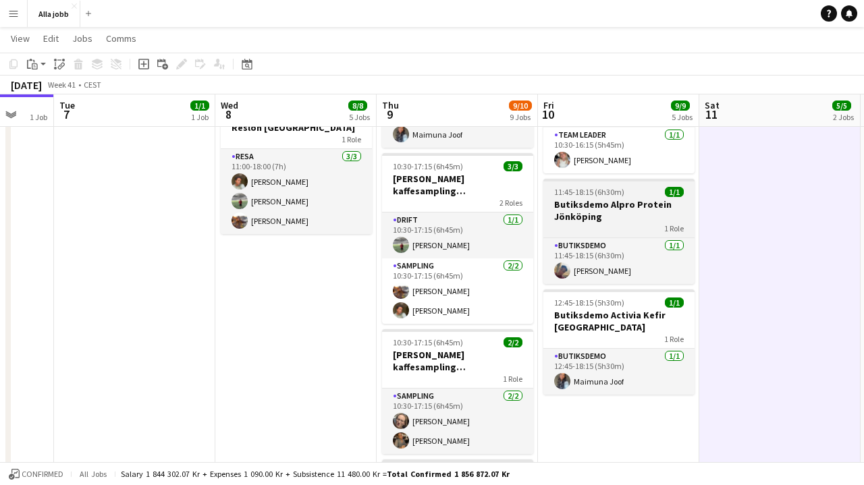
click at [602, 207] on h3 "Butiksdemo Alpro Protein Jönköping" at bounding box center [618, 210] width 151 height 24
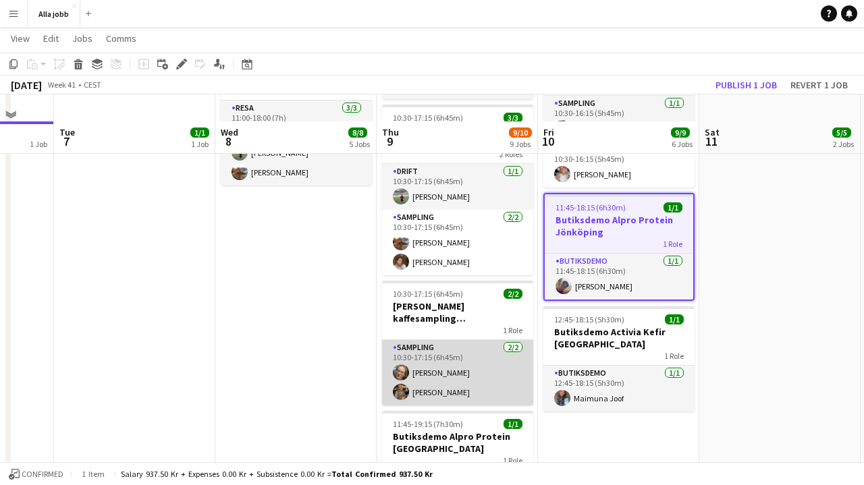
scroll to position [489, 0]
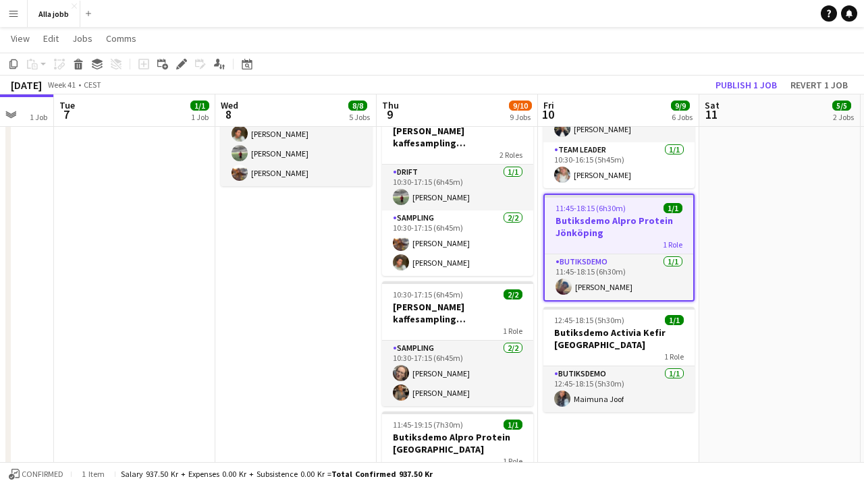
click at [752, 240] on app-date-cell "10:30-17:15 (6h45m) 3/3 [PERSON_NAME] kaffesampling Köpenhamn 2 Roles Drift [DA…" at bounding box center [779, 169] width 161 height 1012
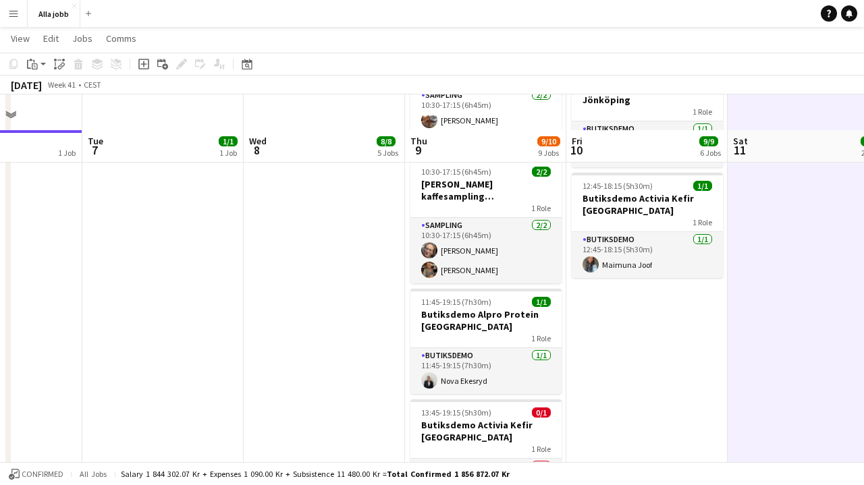
scroll to position [647, 0]
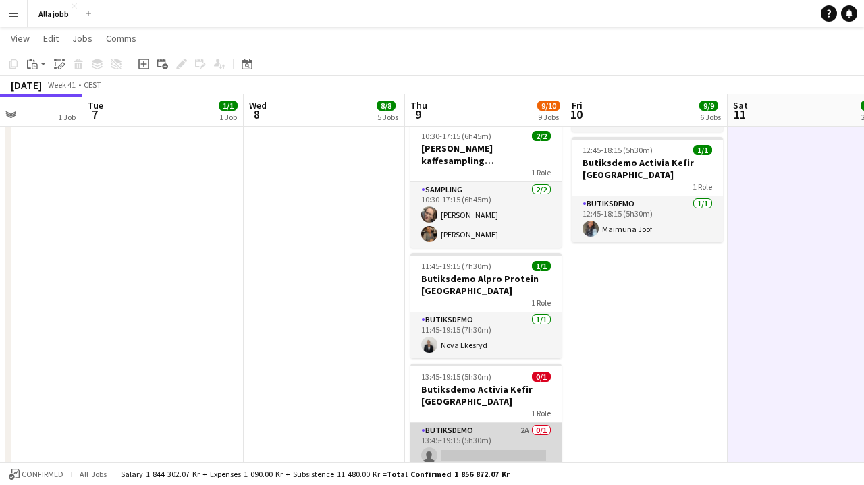
click at [453, 427] on app-card-role "Butiksdemo 2A 0/1 13:45-19:15 (5h30m) single-neutral-actions" at bounding box center [485, 446] width 151 height 46
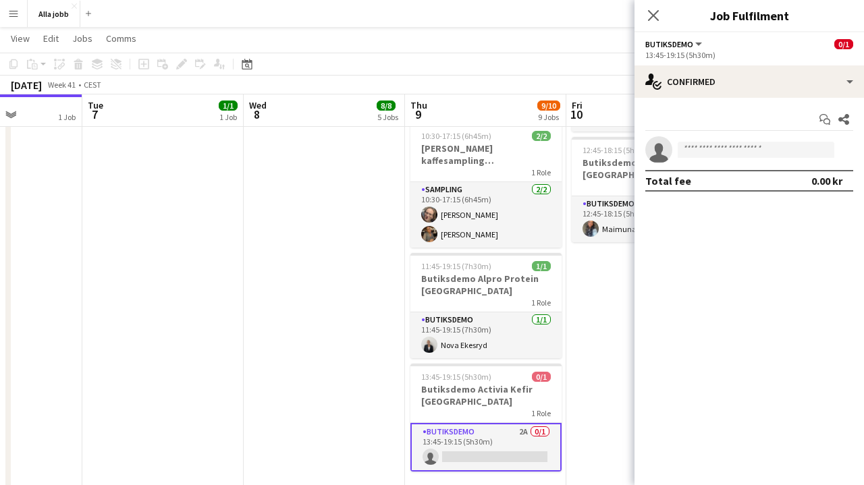
click at [234, 245] on app-date-cell "13:45-19:15 (5h30m) 1/1 Butiksdemo Activia Kefir Stockholm 1 Role Butiksdemo [D…" at bounding box center [162, 10] width 161 height 1012
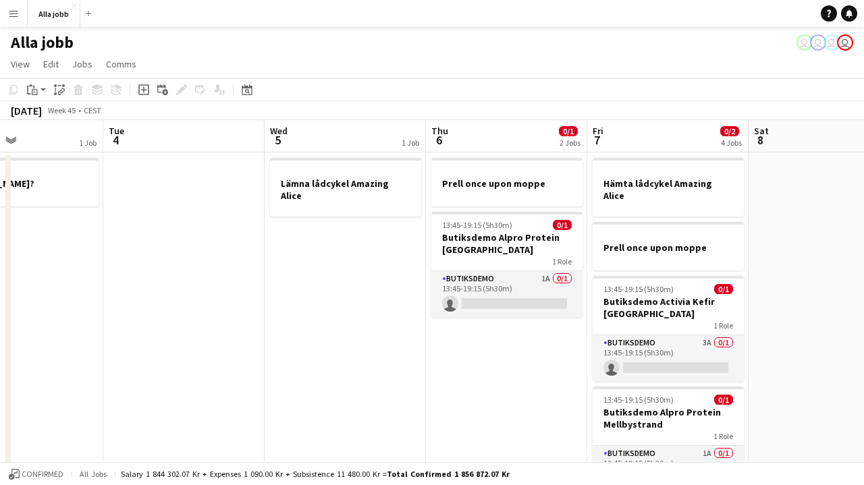
scroll to position [0, 566]
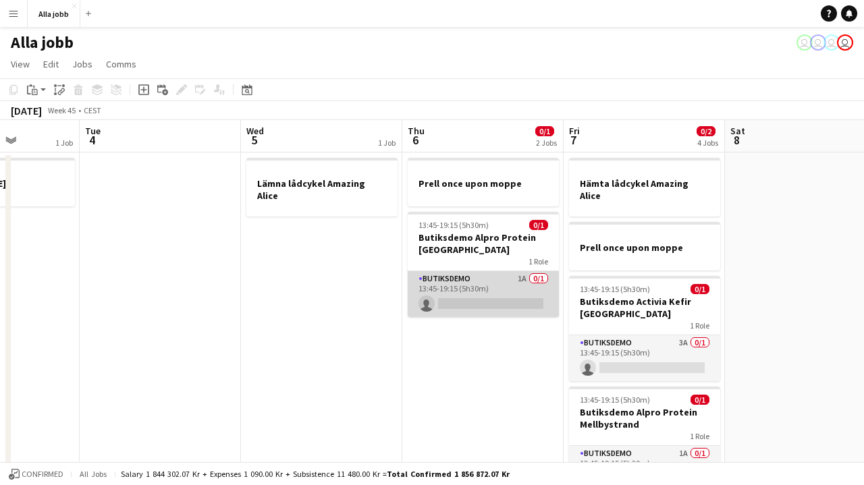
click at [505, 302] on app-card-role "Butiksdemo 1A 0/1 13:45-19:15 (5h30m) single-neutral-actions" at bounding box center [483, 294] width 151 height 46
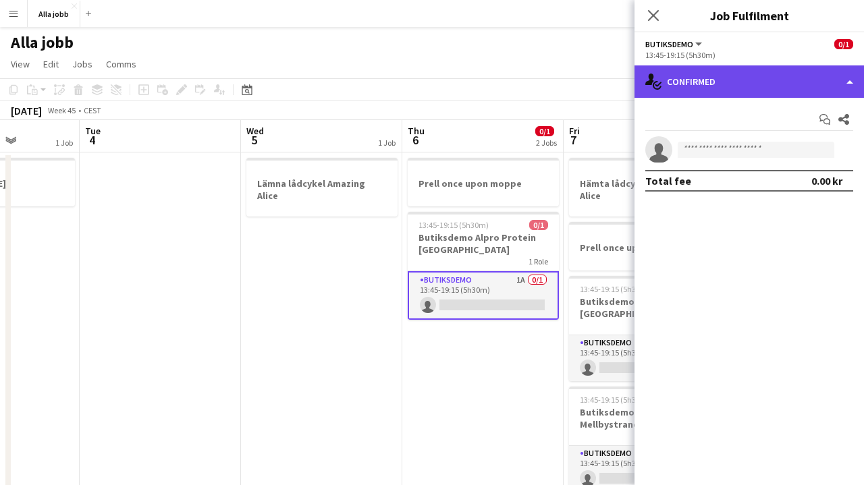
click at [742, 78] on div "single-neutral-actions-check-2 Confirmed" at bounding box center [748, 81] width 229 height 32
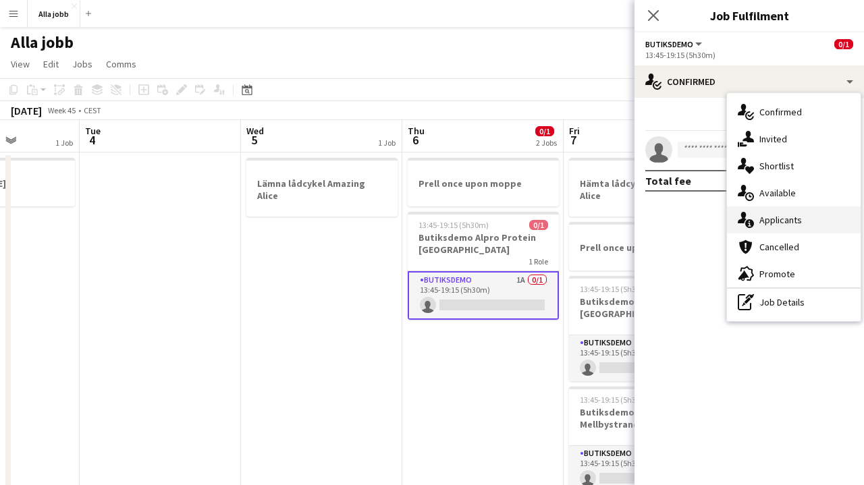
click at [776, 224] on span "Applicants" at bounding box center [780, 220] width 43 height 12
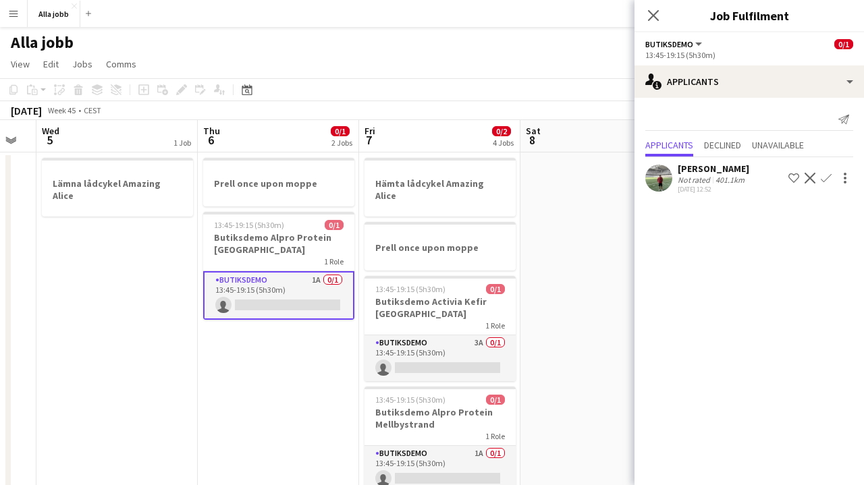
scroll to position [0, 462]
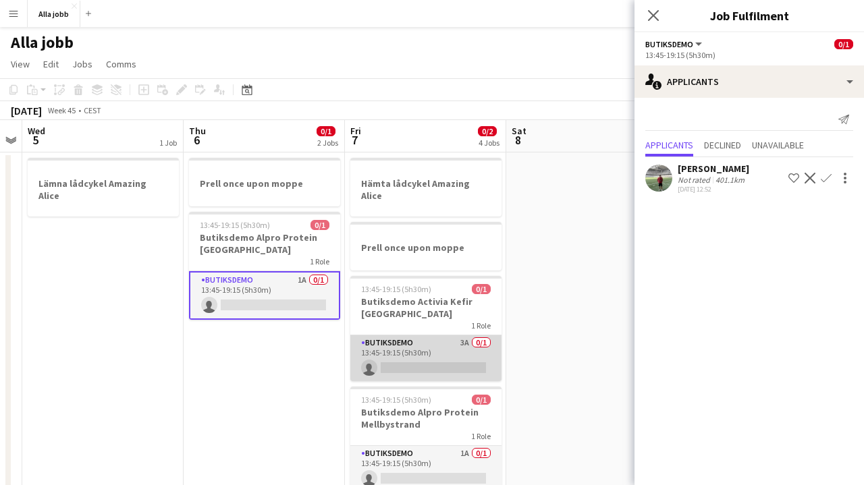
click at [439, 359] on app-card-role "Butiksdemo 3A 0/1 13:45-19:15 (5h30m) single-neutral-actions" at bounding box center [425, 358] width 151 height 46
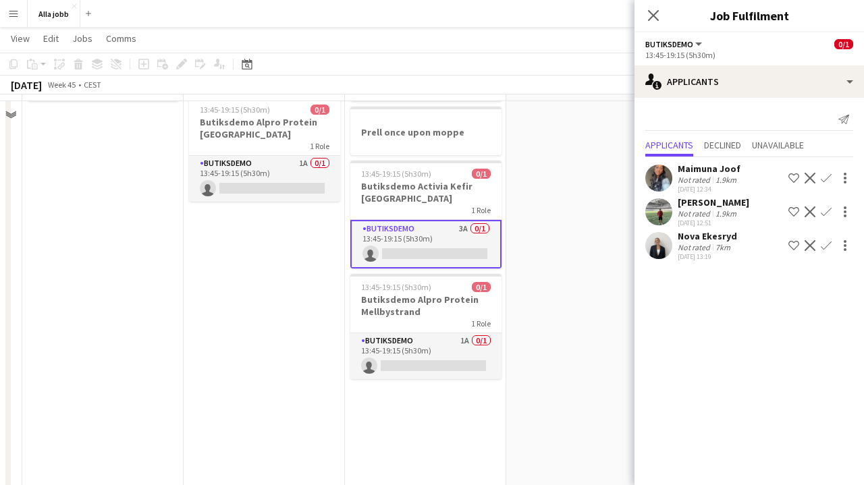
scroll to position [116, 0]
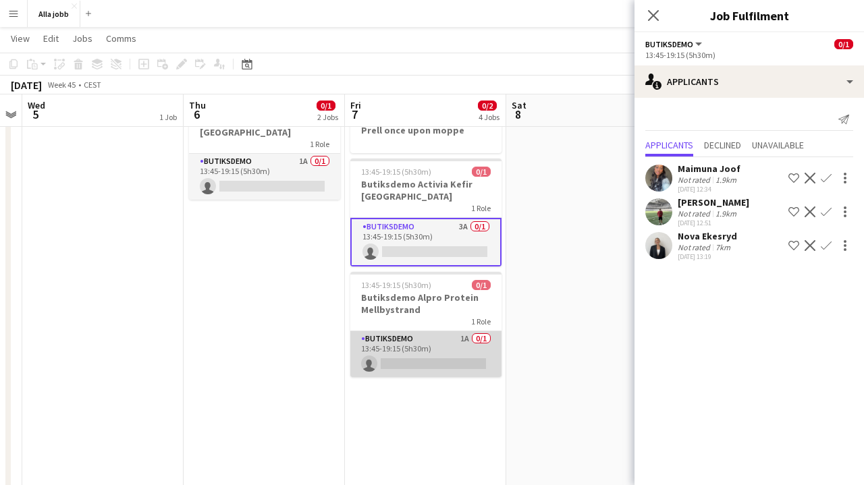
click at [440, 331] on app-card-role "Butiksdemo 1A 0/1 13:45-19:15 (5h30m) single-neutral-actions" at bounding box center [425, 354] width 151 height 46
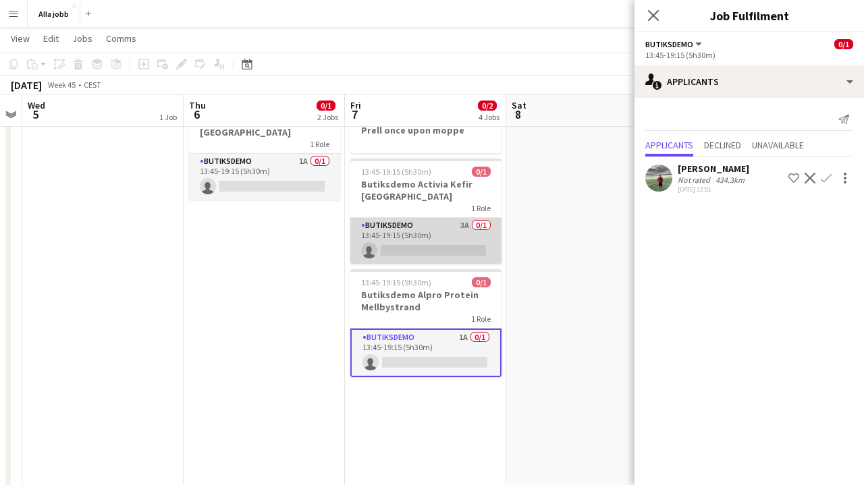
click at [427, 241] on app-card-role "Butiksdemo 3A 0/1 13:45-19:15 (5h30m) single-neutral-actions" at bounding box center [425, 241] width 151 height 46
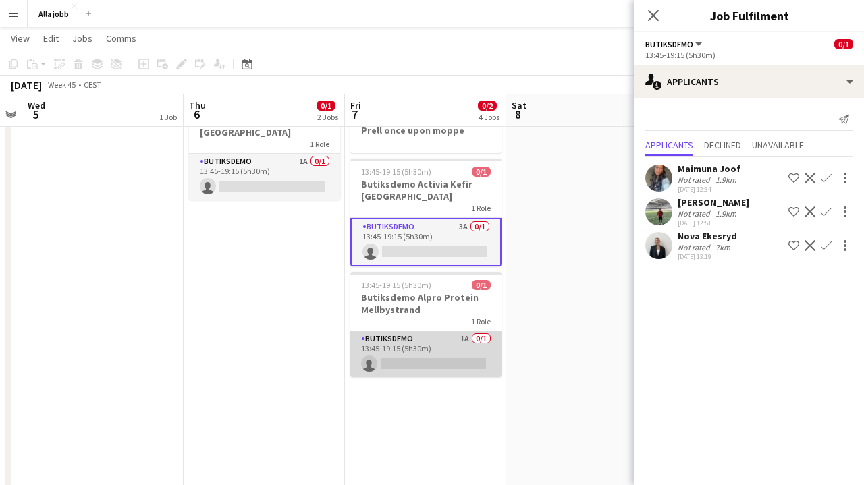
click at [401, 342] on app-card-role "Butiksdemo 1A 0/1 13:45-19:15 (5h30m) single-neutral-actions" at bounding box center [425, 354] width 151 height 46
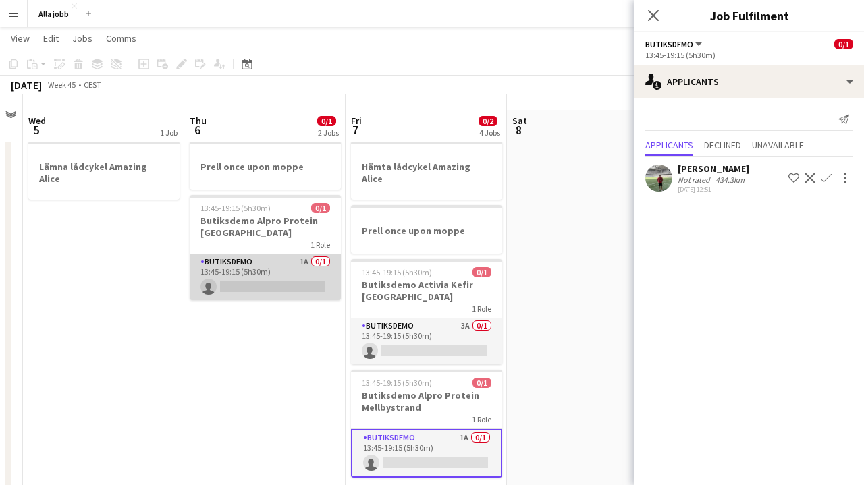
scroll to position [42, 0]
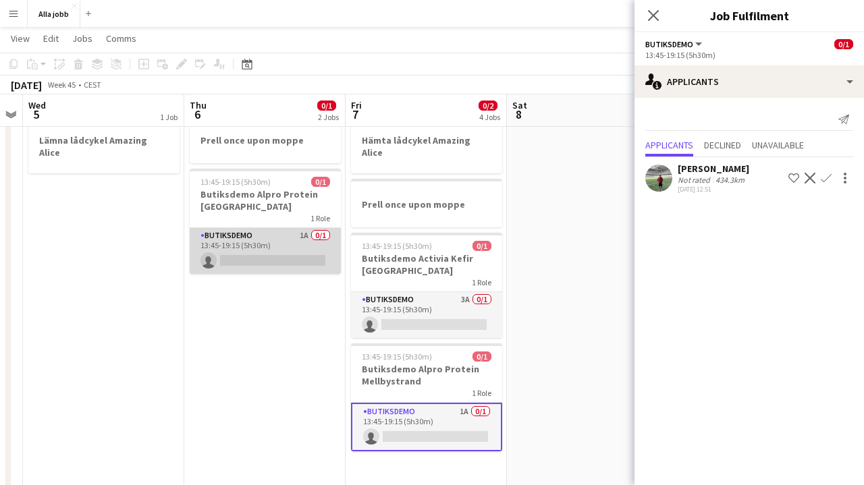
click at [277, 255] on app-card-role "Butiksdemo 1A 0/1 13:45-19:15 (5h30m) single-neutral-actions" at bounding box center [265, 251] width 151 height 46
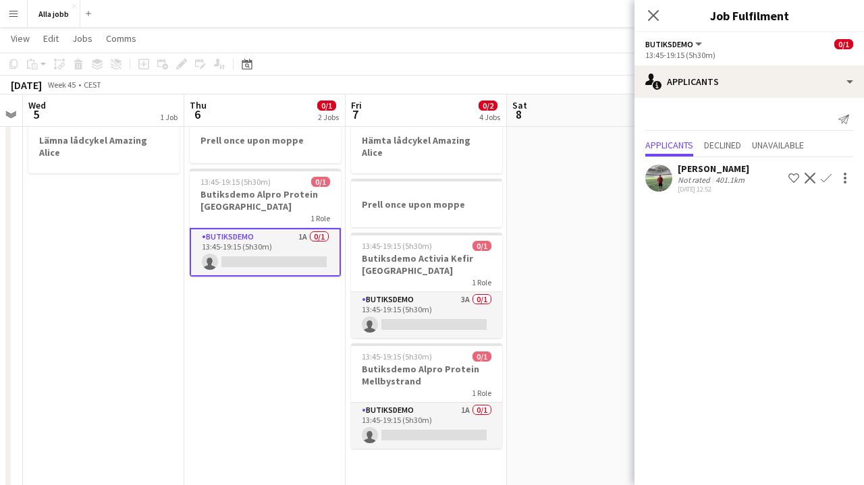
click at [827, 175] on app-icon "Confirm" at bounding box center [826, 178] width 11 height 11
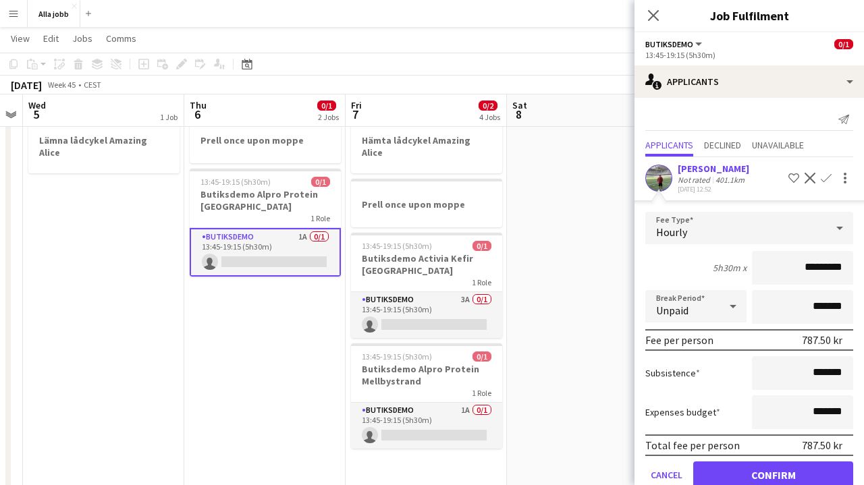
click at [760, 467] on button "Confirm" at bounding box center [773, 475] width 160 height 27
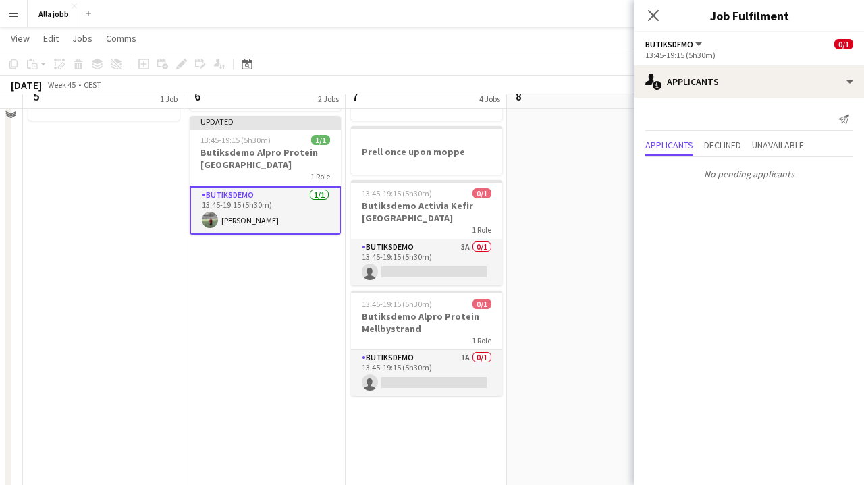
scroll to position [116, 0]
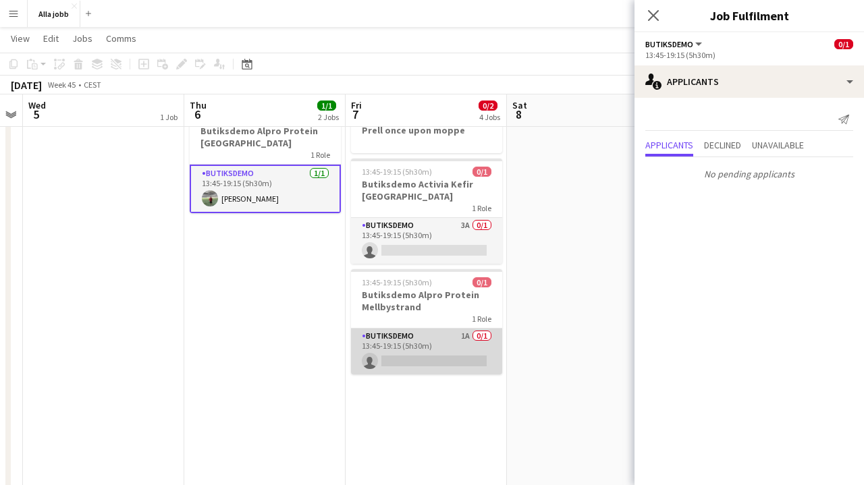
click at [454, 343] on app-card-role "Butiksdemo 1A 0/1 13:45-19:15 (5h30m) single-neutral-actions" at bounding box center [426, 352] width 151 height 46
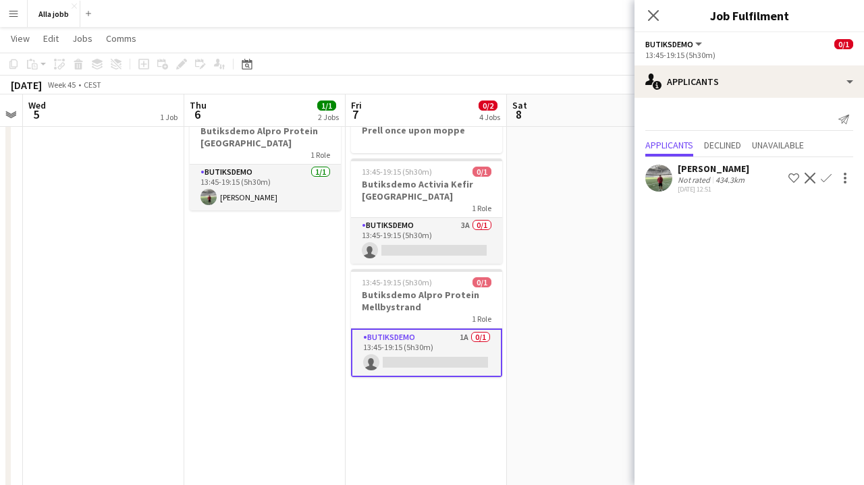
click at [827, 179] on app-icon "Confirm" at bounding box center [826, 178] width 11 height 11
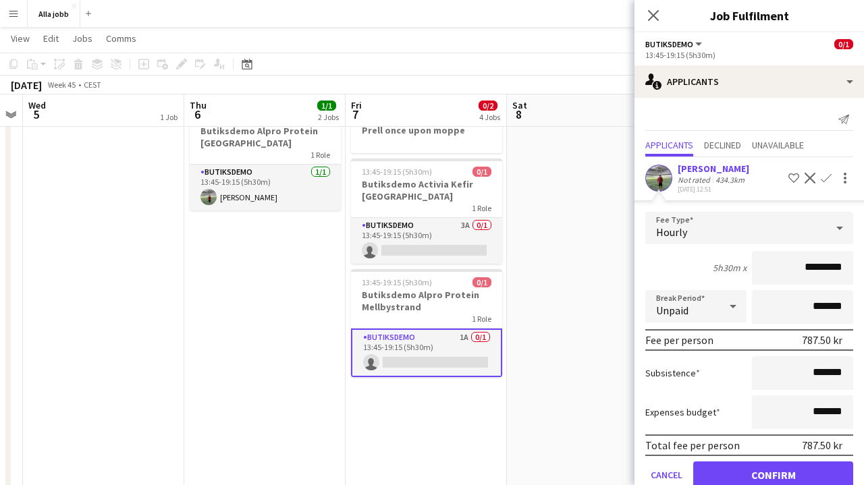
click at [731, 477] on button "Confirm" at bounding box center [773, 475] width 160 height 27
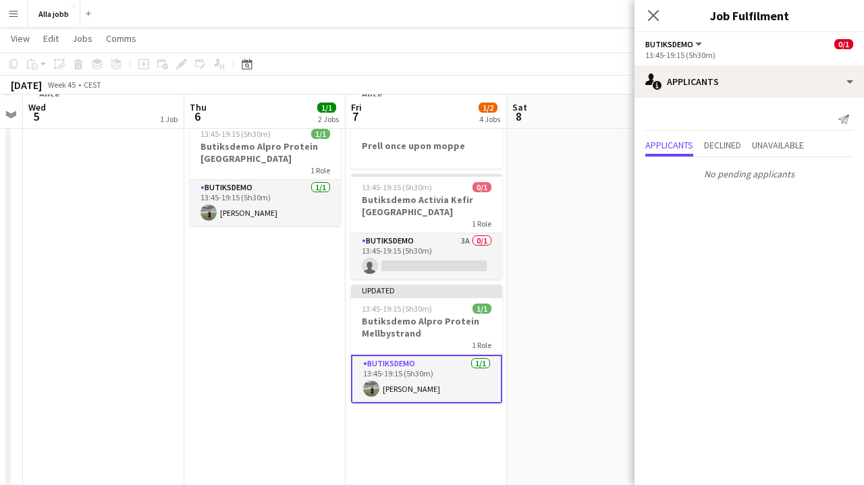
scroll to position [98, 0]
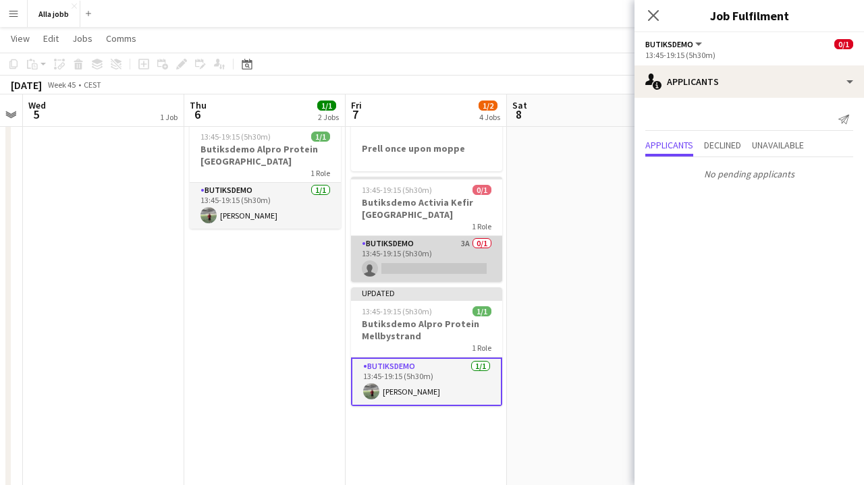
click at [471, 251] on app-card-role "Butiksdemo 3A 0/1 13:45-19:15 (5h30m) single-neutral-actions" at bounding box center [426, 259] width 151 height 46
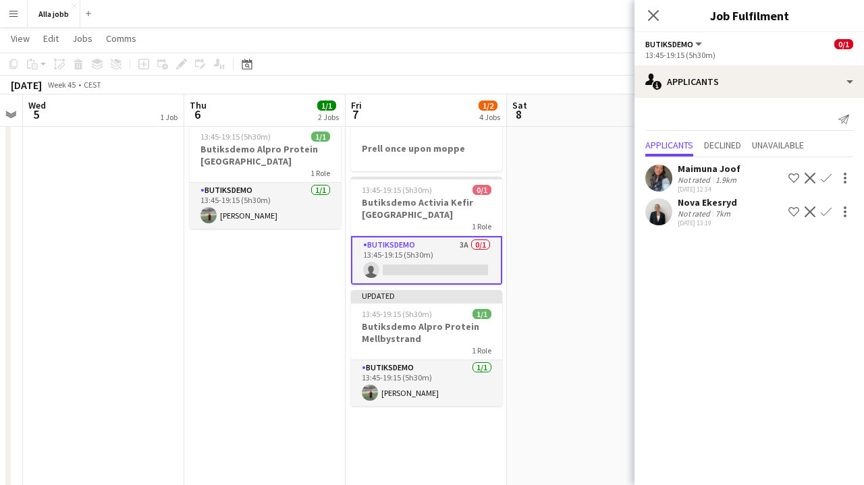
click at [823, 210] on app-icon "Confirm" at bounding box center [826, 212] width 11 height 11
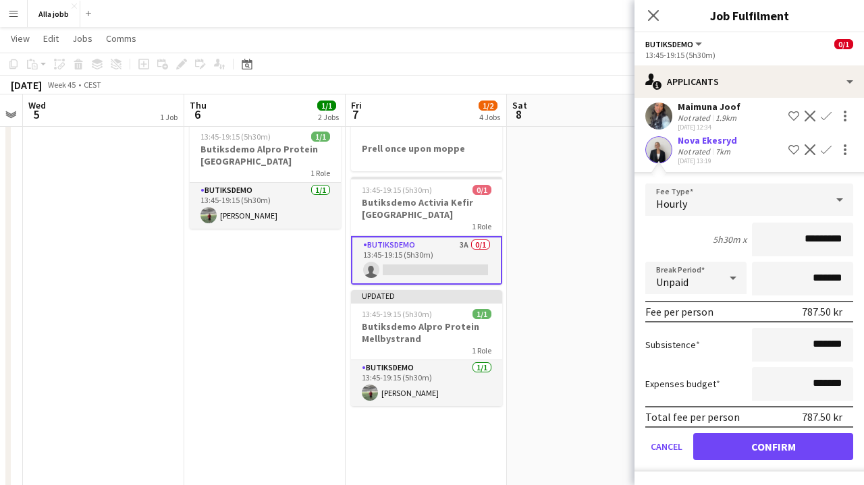
scroll to position [62, 0]
click at [736, 450] on button "Confirm" at bounding box center [773, 446] width 160 height 27
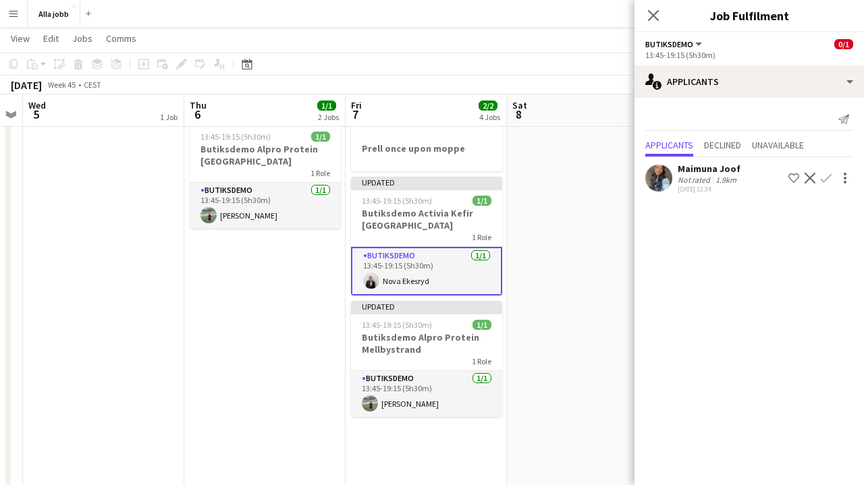
scroll to position [0, 0]
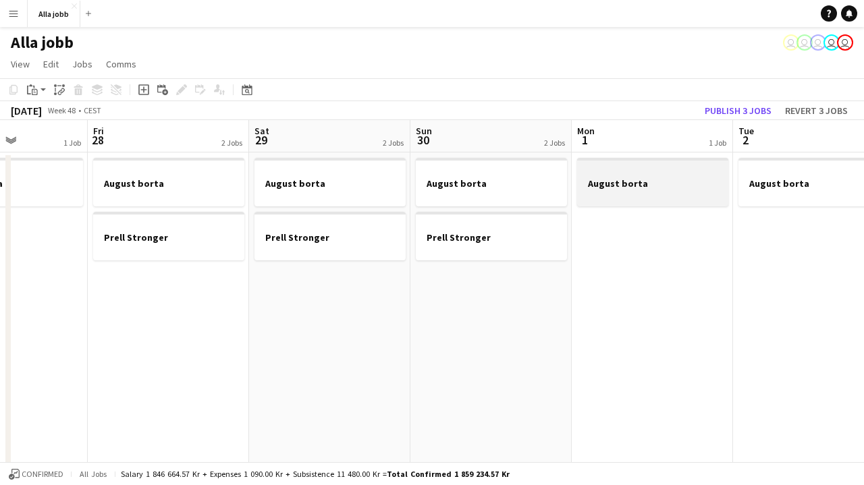
scroll to position [0, 582]
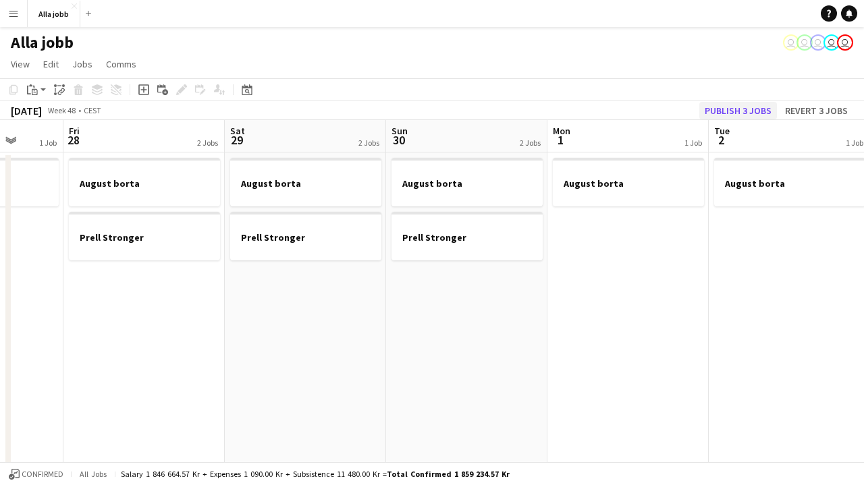
click at [746, 113] on button "Publish 3 jobs" at bounding box center [738, 111] width 78 height 18
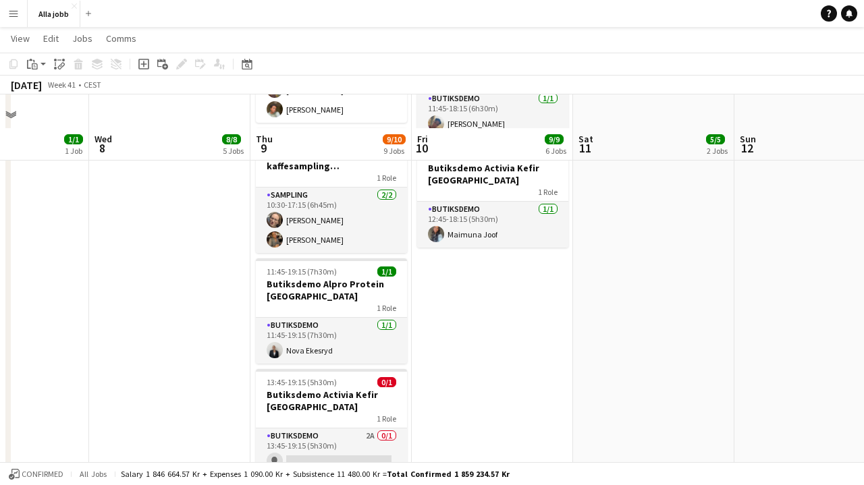
scroll to position [696, 0]
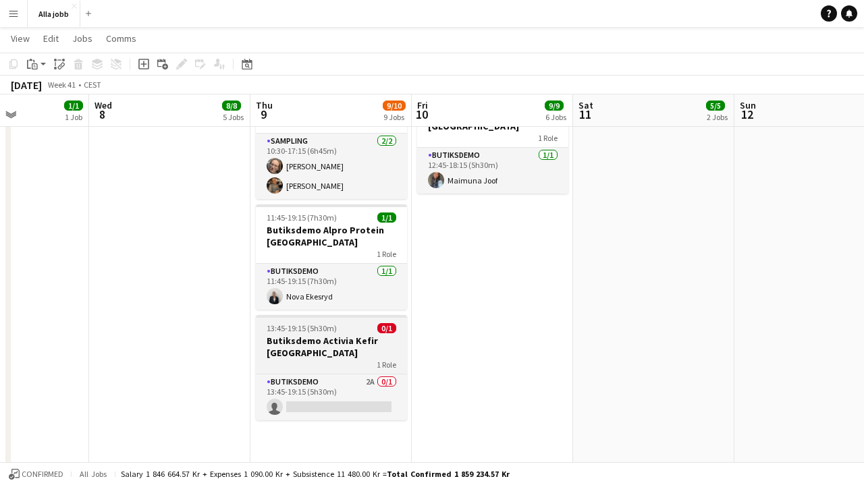
click at [327, 359] on div "1 Role" at bounding box center [331, 364] width 151 height 11
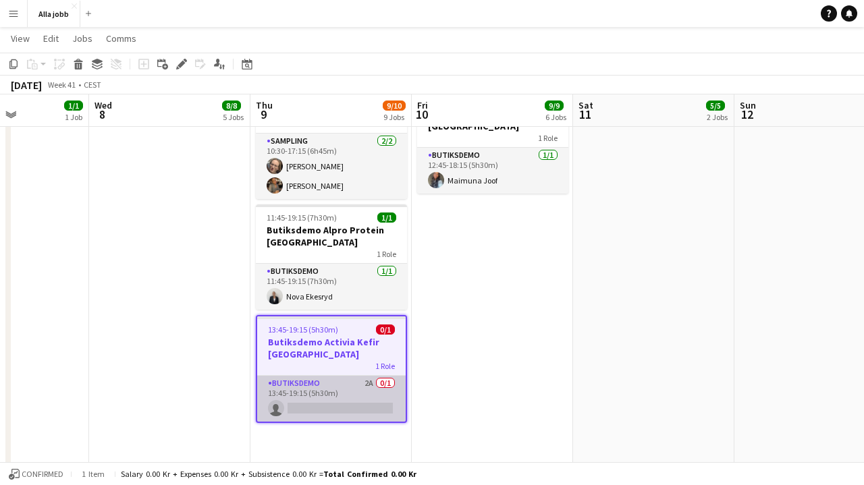
click at [324, 381] on app-card-role "Butiksdemo 2A 0/1 13:45-19:15 (5h30m) single-neutral-actions" at bounding box center [331, 399] width 148 height 46
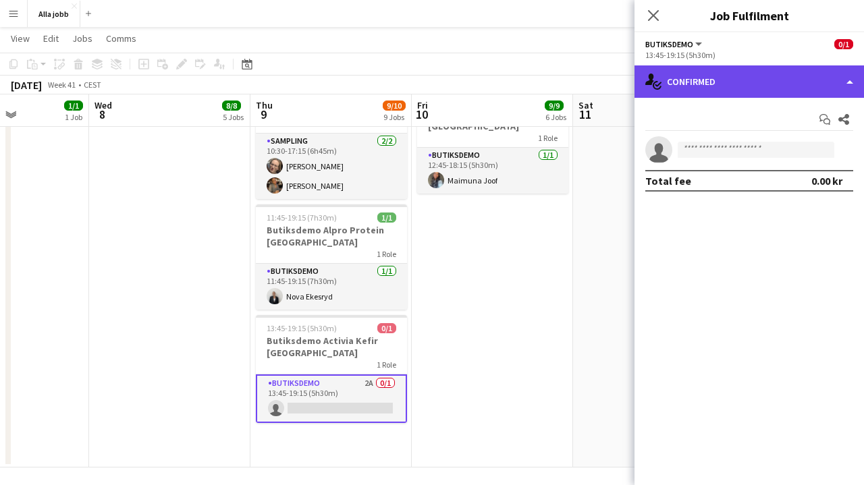
click at [794, 67] on div "single-neutral-actions-check-2 Confirmed" at bounding box center [748, 81] width 229 height 32
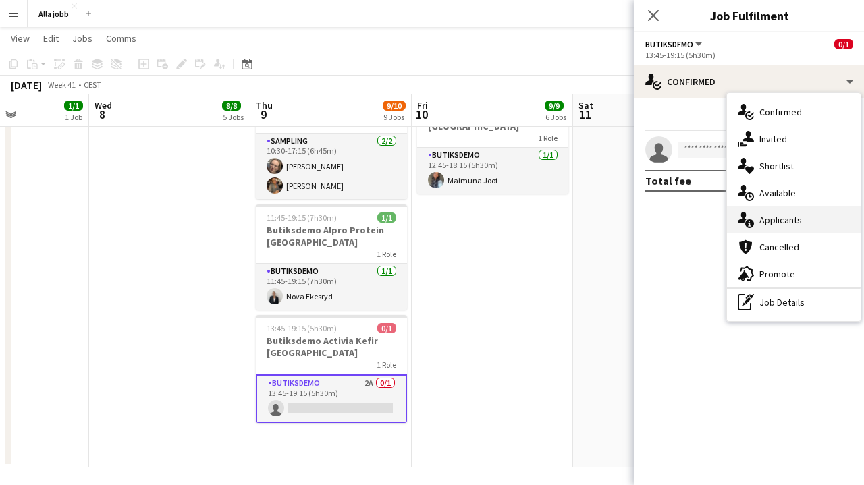
click at [771, 220] on span "Applicants" at bounding box center [780, 220] width 43 height 12
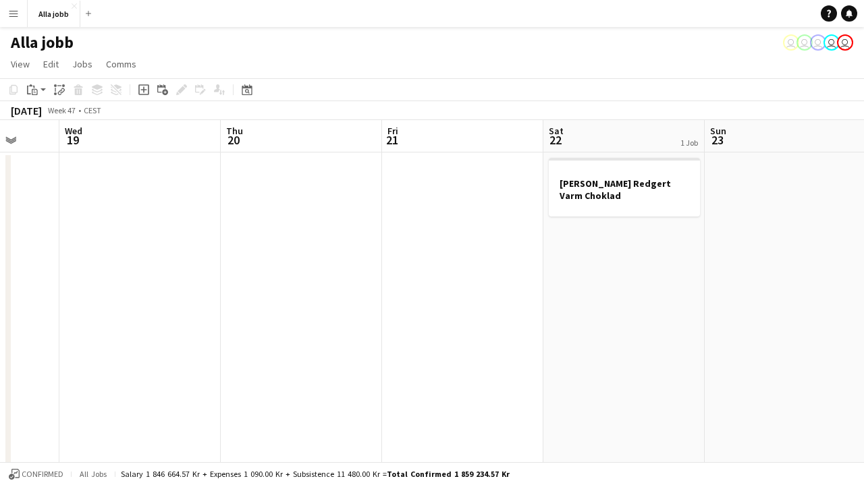
scroll to position [0, 426]
click at [45, 9] on button "Alla jobb Close" at bounding box center [54, 14] width 53 height 26
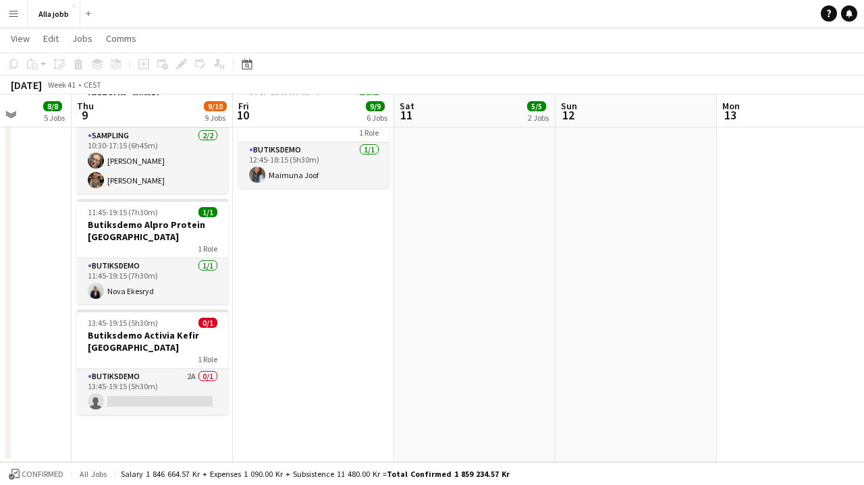
scroll to position [701, 0]
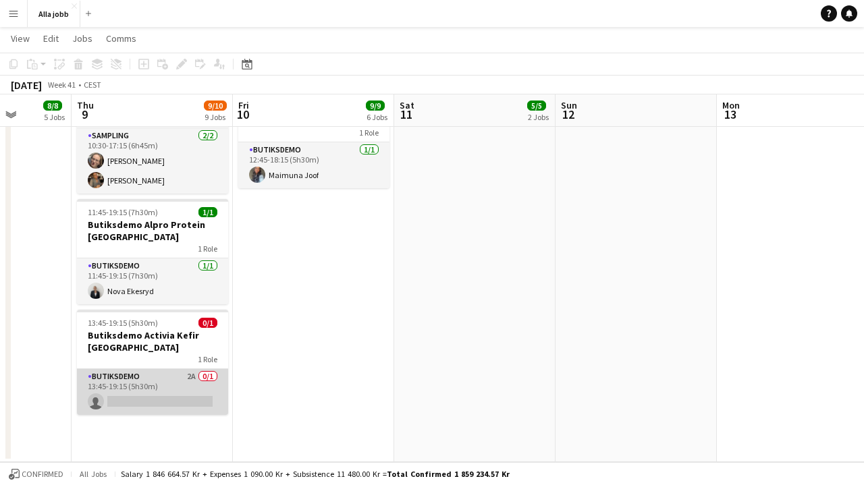
click at [195, 382] on app-card-role "Butiksdemo 2A 0/1 13:45-19:15 (5h30m) single-neutral-actions" at bounding box center [152, 392] width 151 height 46
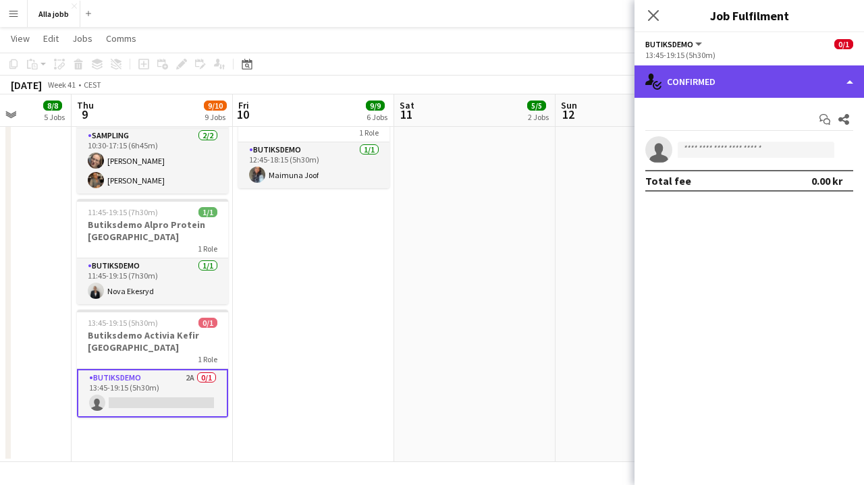
click at [763, 75] on div "single-neutral-actions-check-2 Confirmed" at bounding box center [748, 81] width 229 height 32
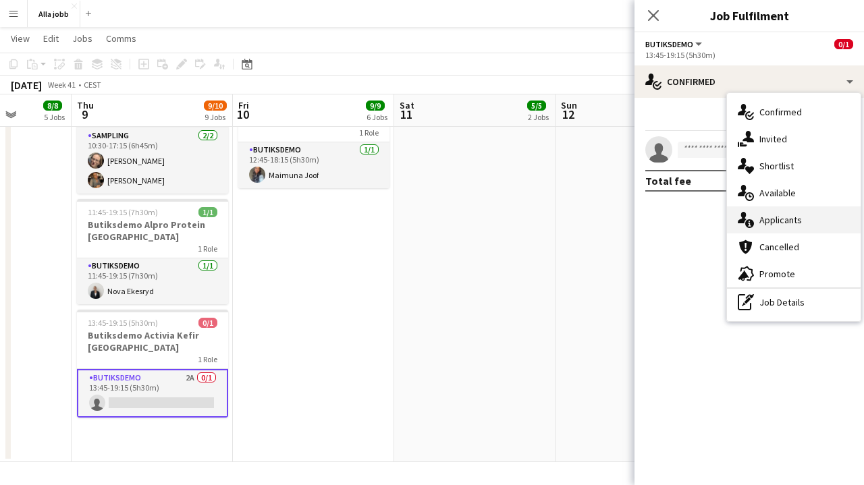
click at [761, 233] on div "single-neutral-actions-information Applicants" at bounding box center [794, 220] width 134 height 27
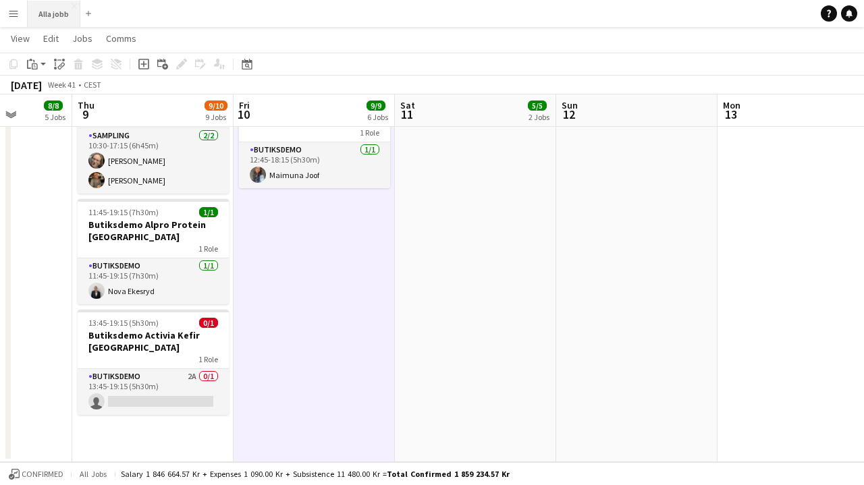
click at [64, 13] on button "Alla jobb Close" at bounding box center [54, 14] width 53 height 26
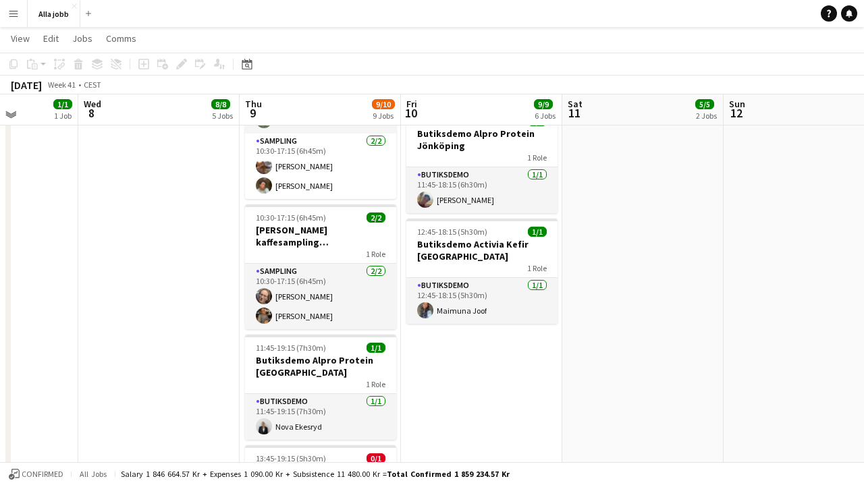
scroll to position [567, 0]
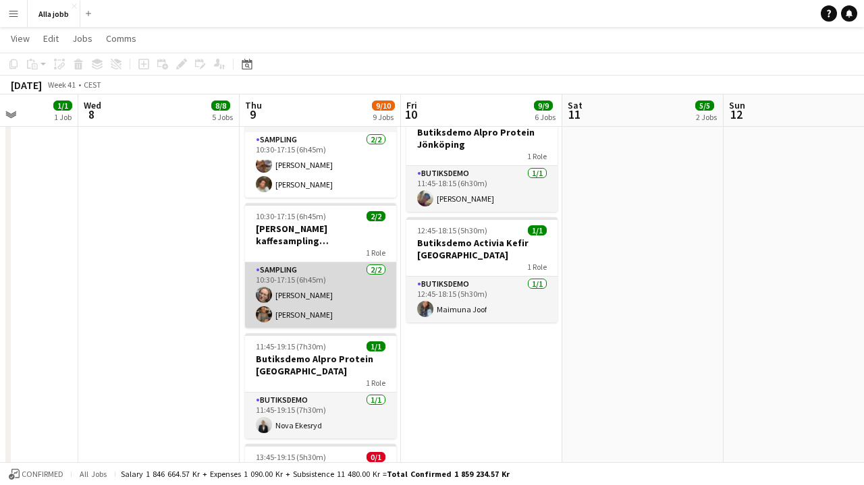
click at [287, 300] on app-card-role "Sampling [DATE] 10:30-17:15 (6h45m) [PERSON_NAME] [PERSON_NAME]" at bounding box center [320, 295] width 151 height 65
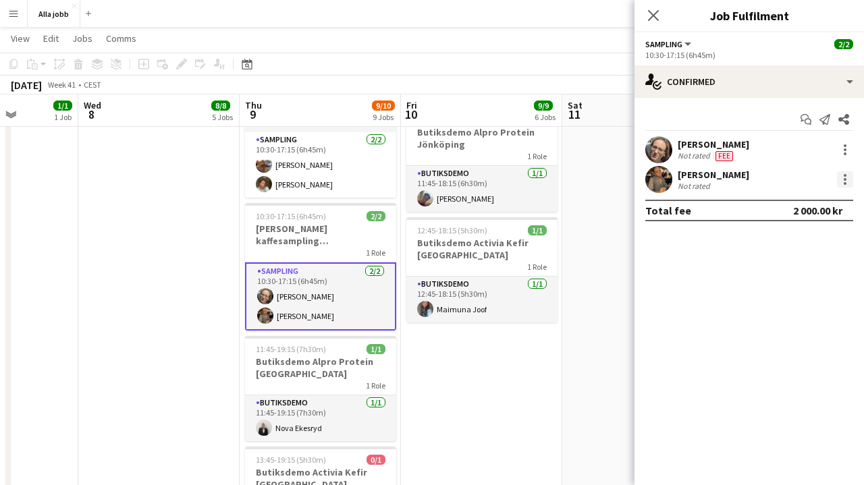
click at [846, 179] on div at bounding box center [845, 179] width 16 height 16
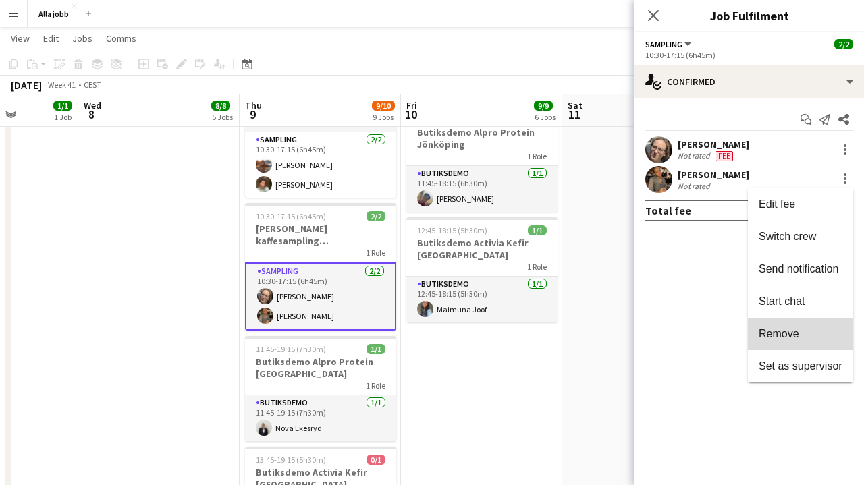
click at [779, 326] on button "Remove" at bounding box center [800, 334] width 105 height 32
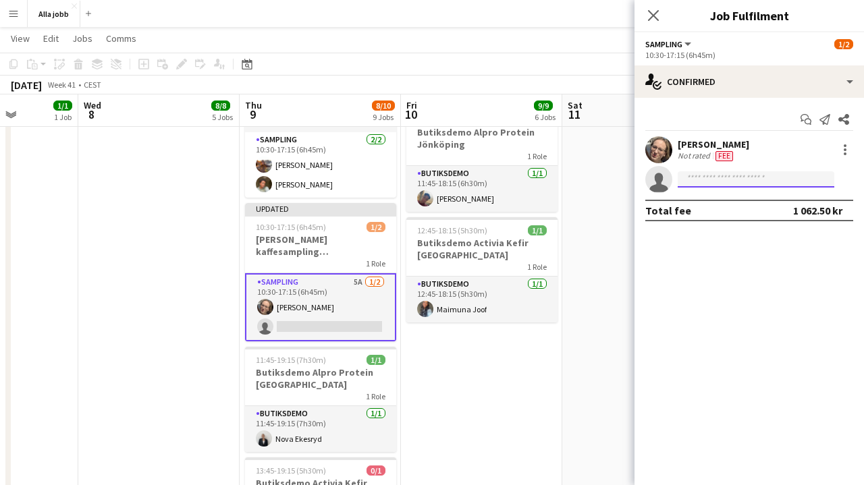
click at [735, 184] on input at bounding box center [756, 179] width 157 height 16
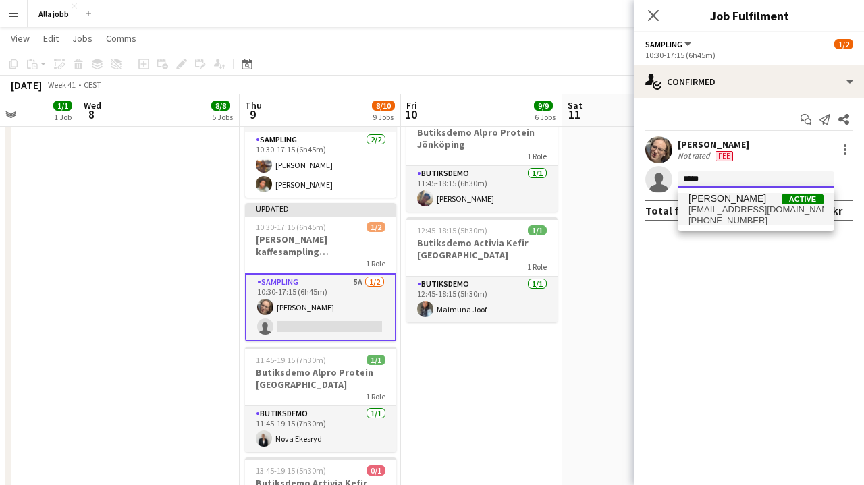
type input "*****"
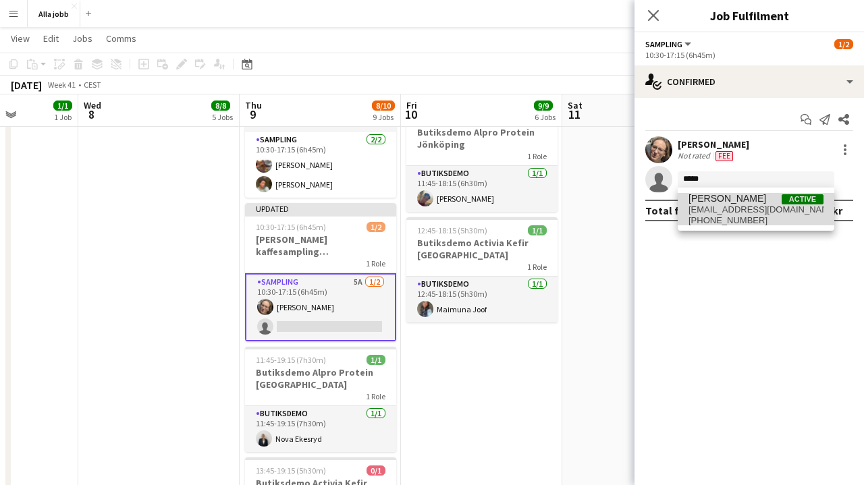
click at [722, 209] on span "[EMAIL_ADDRESS][DOMAIN_NAME]" at bounding box center [755, 210] width 135 height 11
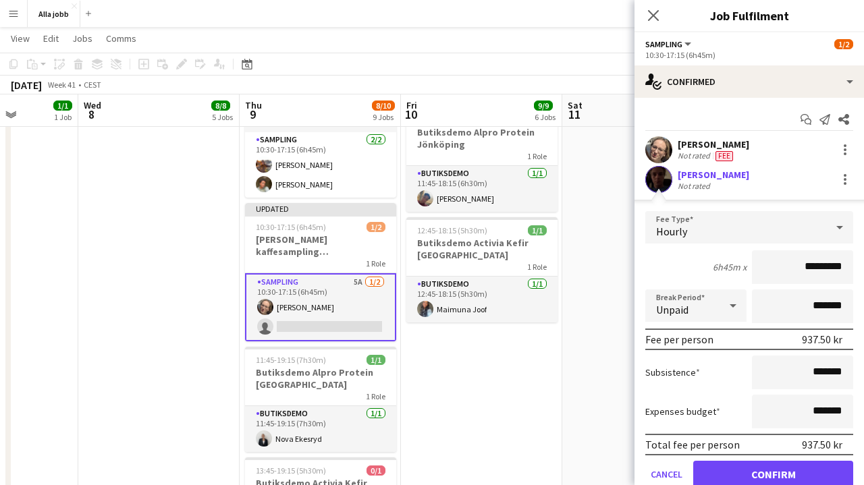
click at [756, 466] on button "Confirm" at bounding box center [773, 474] width 160 height 27
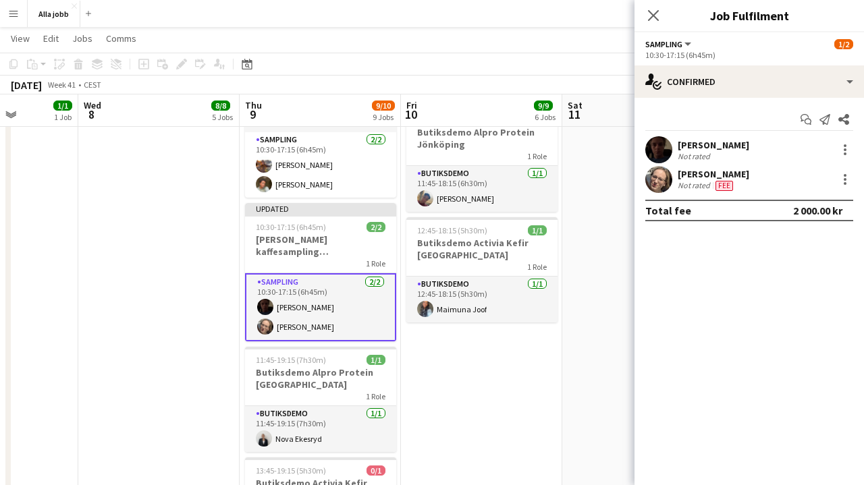
click at [558, 366] on app-date-cell "[PERSON_NAME] personbil 10:30-17:15 (6h45m) 3/3 [PERSON_NAME] kaffesampling Köp…" at bounding box center [481, 90] width 161 height 1012
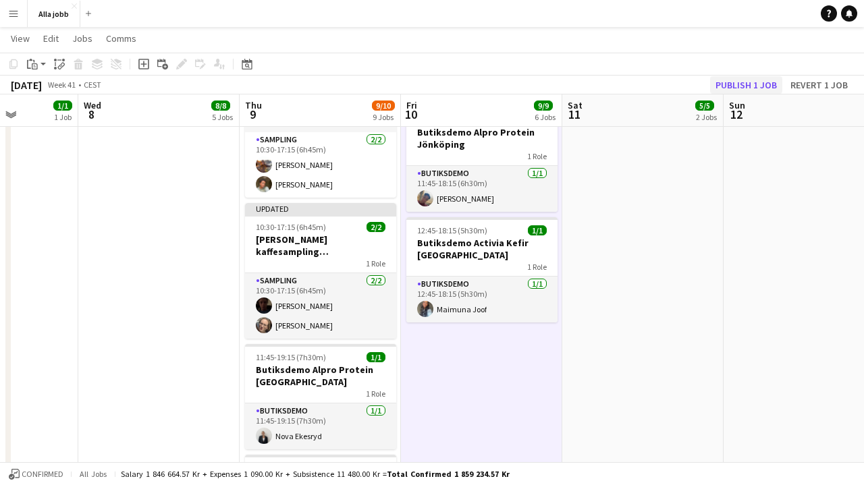
click at [747, 82] on button "Publish 1 job" at bounding box center [746, 85] width 72 height 18
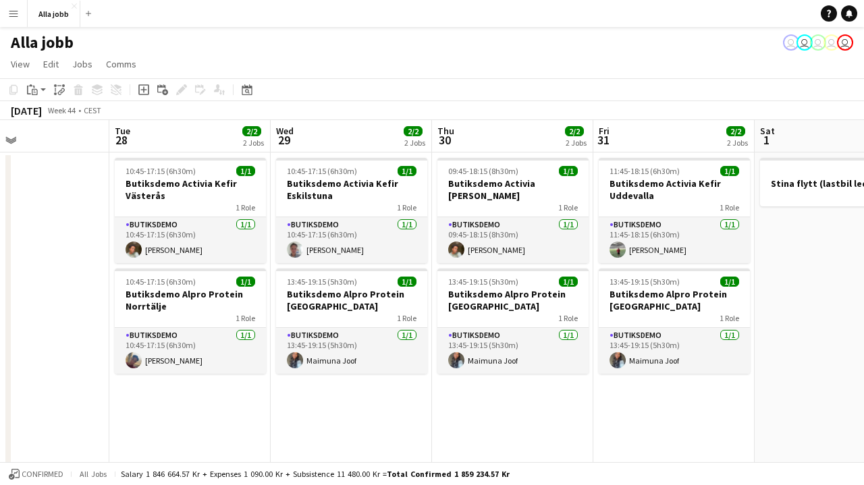
scroll to position [0, 578]
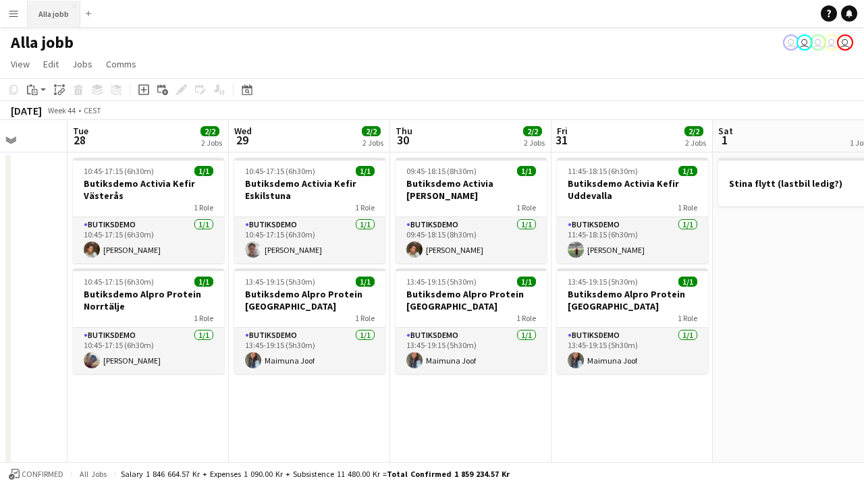
click at [72, 16] on button "Alla jobb Close" at bounding box center [54, 14] width 53 height 26
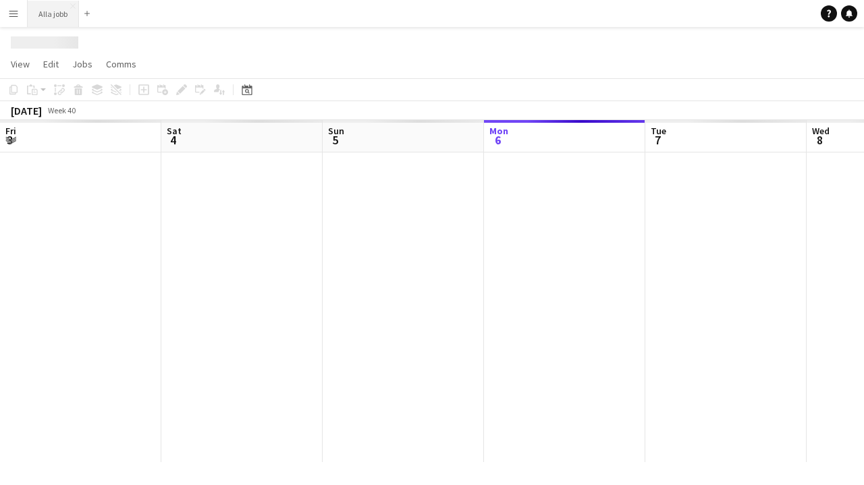
scroll to position [0, 323]
